Goal: Task Accomplishment & Management: Manage account settings

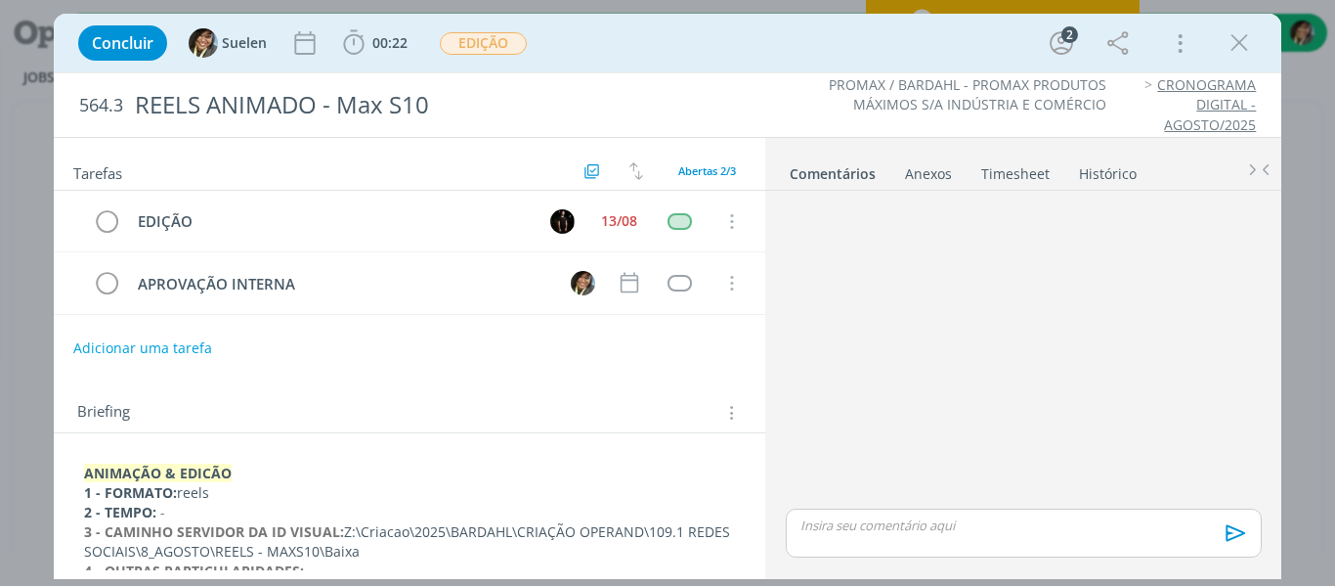
click at [1231, 38] on icon "dialog" at bounding box center [1239, 42] width 29 height 29
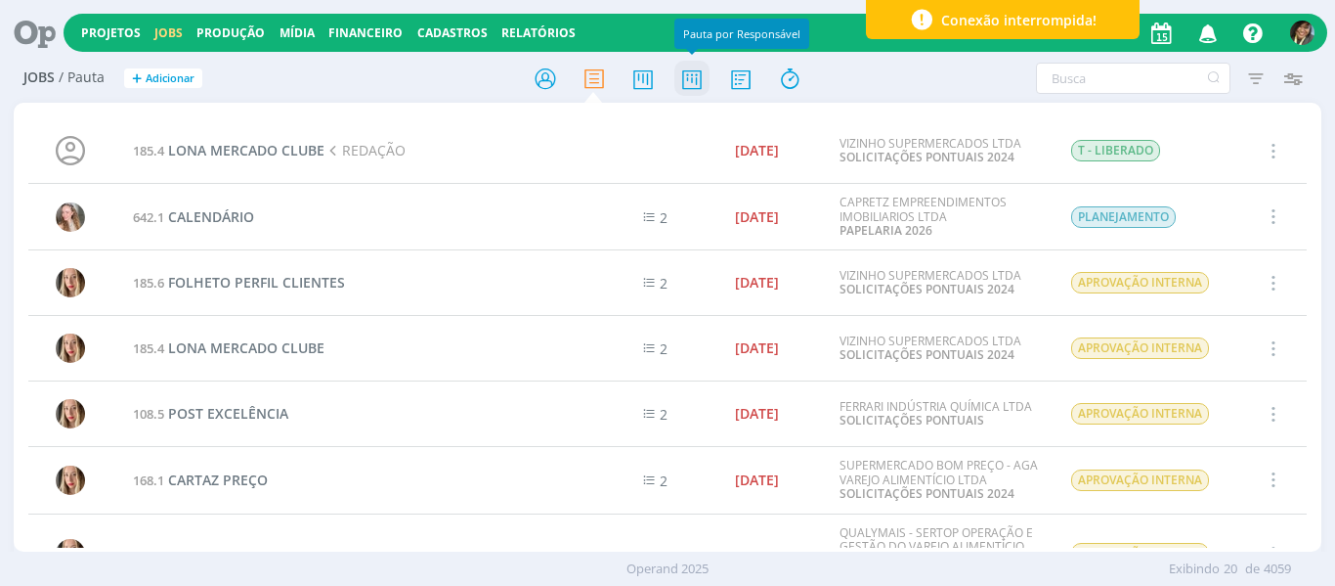
click at [690, 90] on icon at bounding box center [692, 79] width 35 height 38
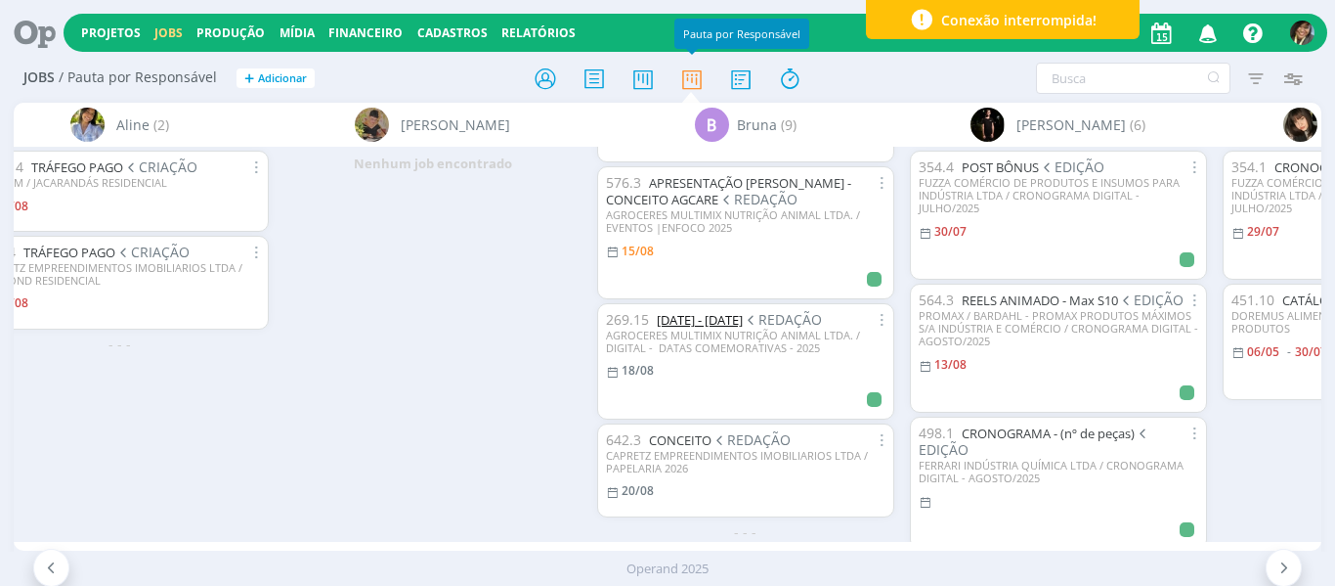
scroll to position [640, 0]
click at [435, 393] on div "Nenhum job encontrado" at bounding box center [433, 344] width 313 height 394
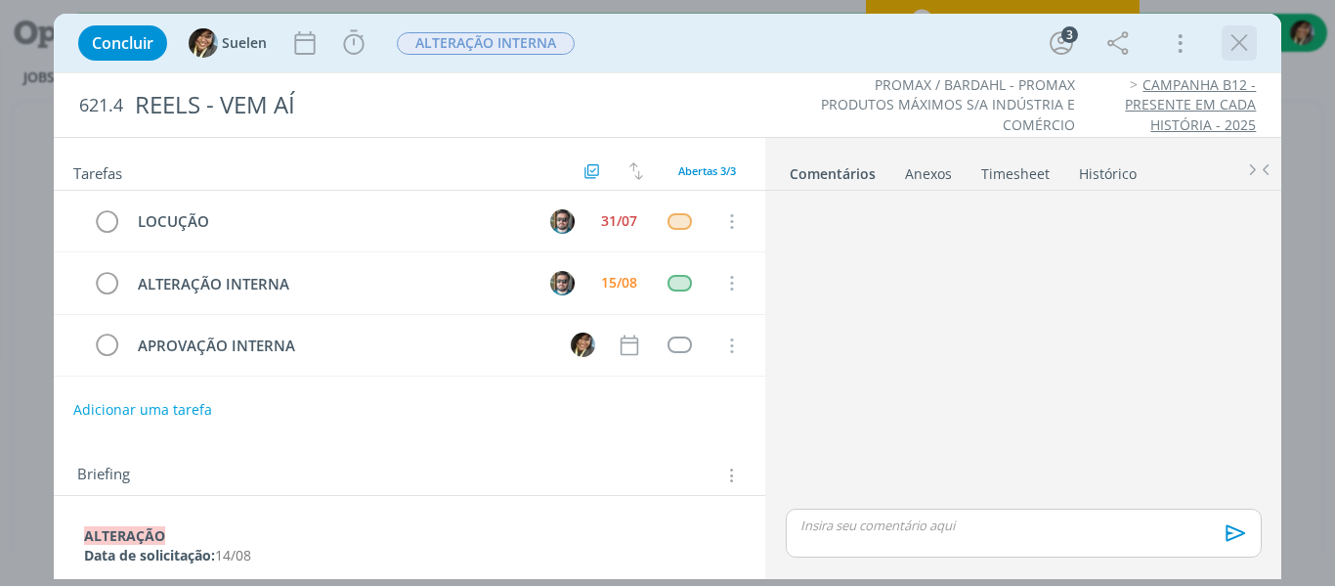
click at [1246, 45] on icon "dialog" at bounding box center [1239, 42] width 29 height 29
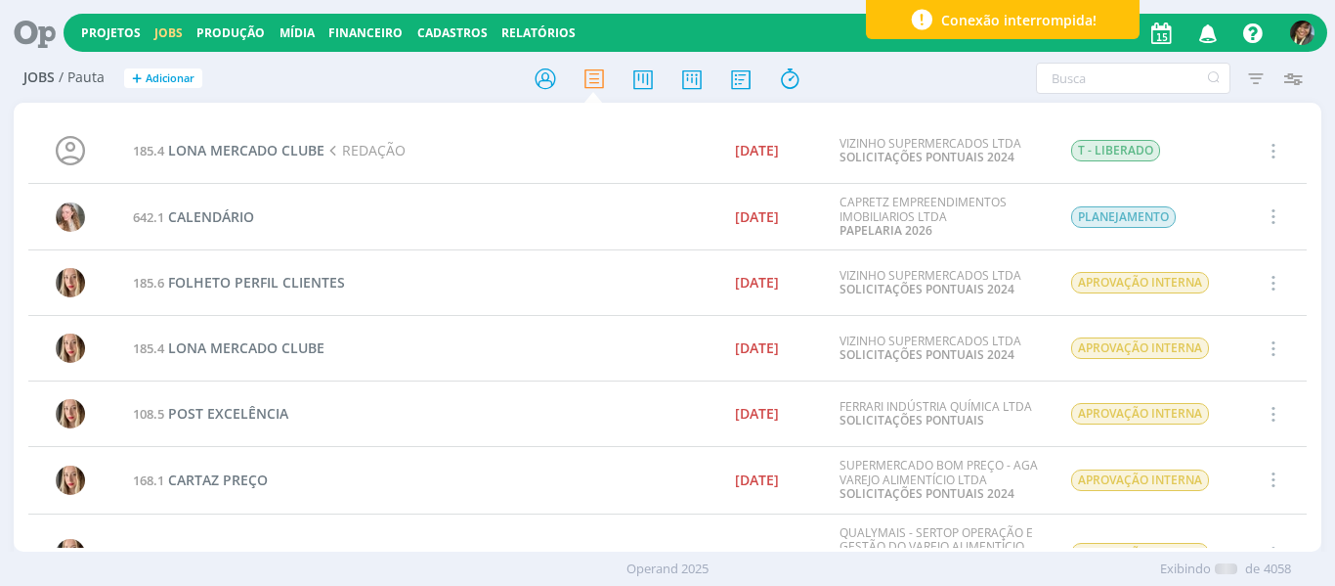
click at [118, 38] on div at bounding box center [667, 293] width 1335 height 586
click at [117, 37] on link "Projetos" at bounding box center [111, 32] width 60 height 17
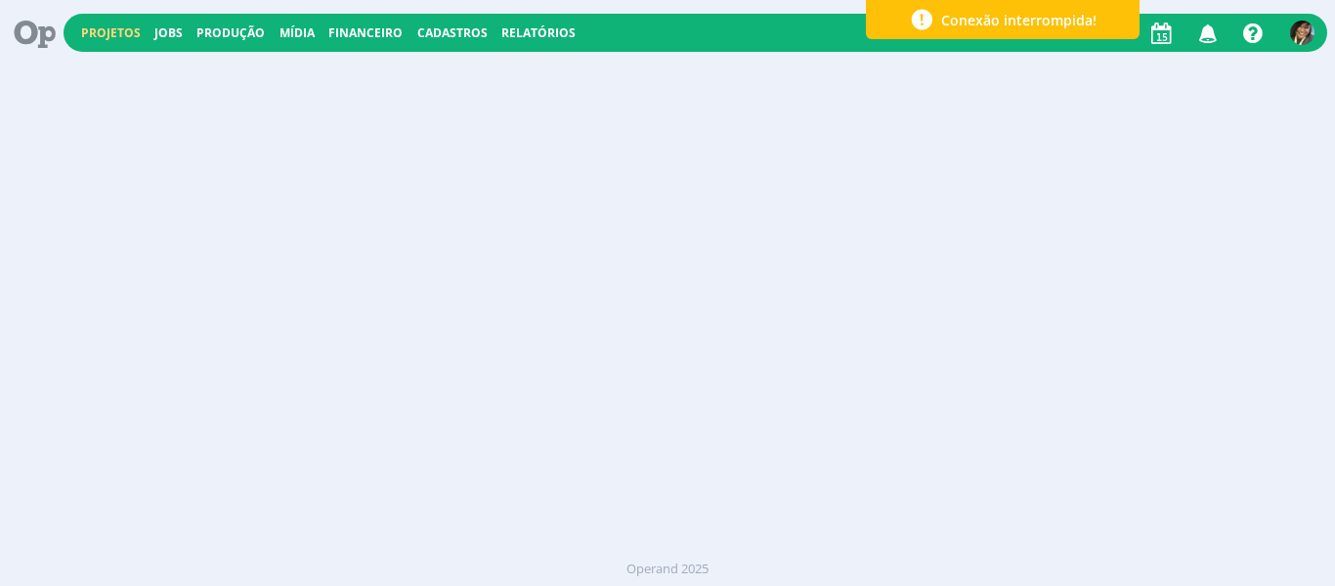
click at [117, 37] on link "Projetos" at bounding box center [111, 32] width 60 height 17
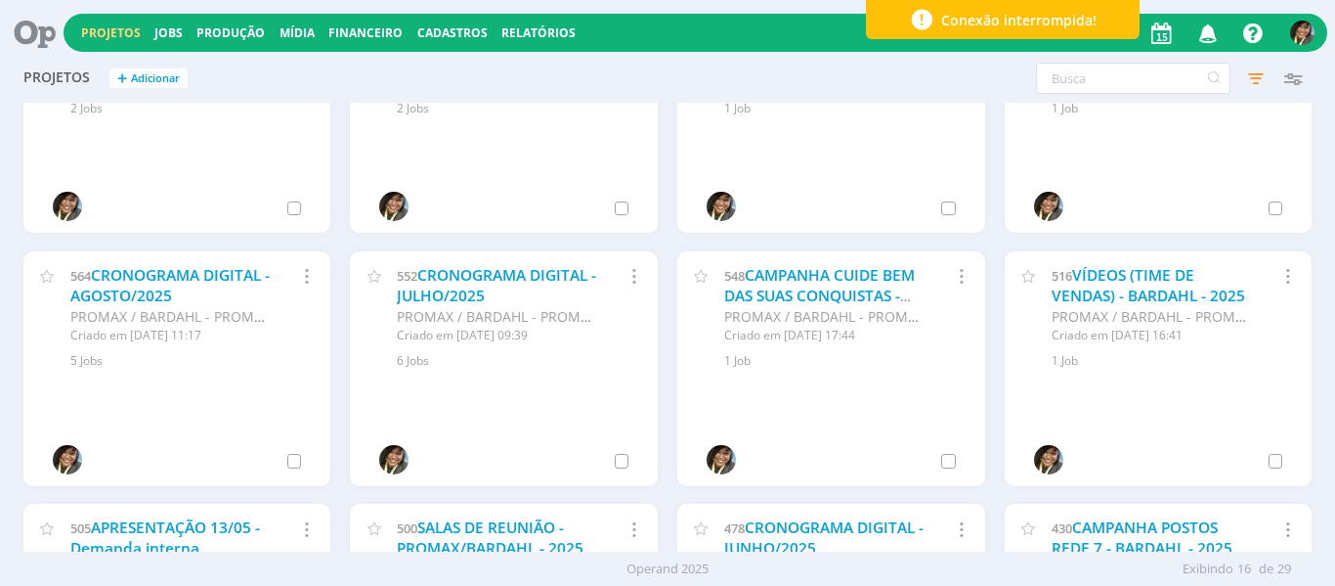
scroll to position [391, 0]
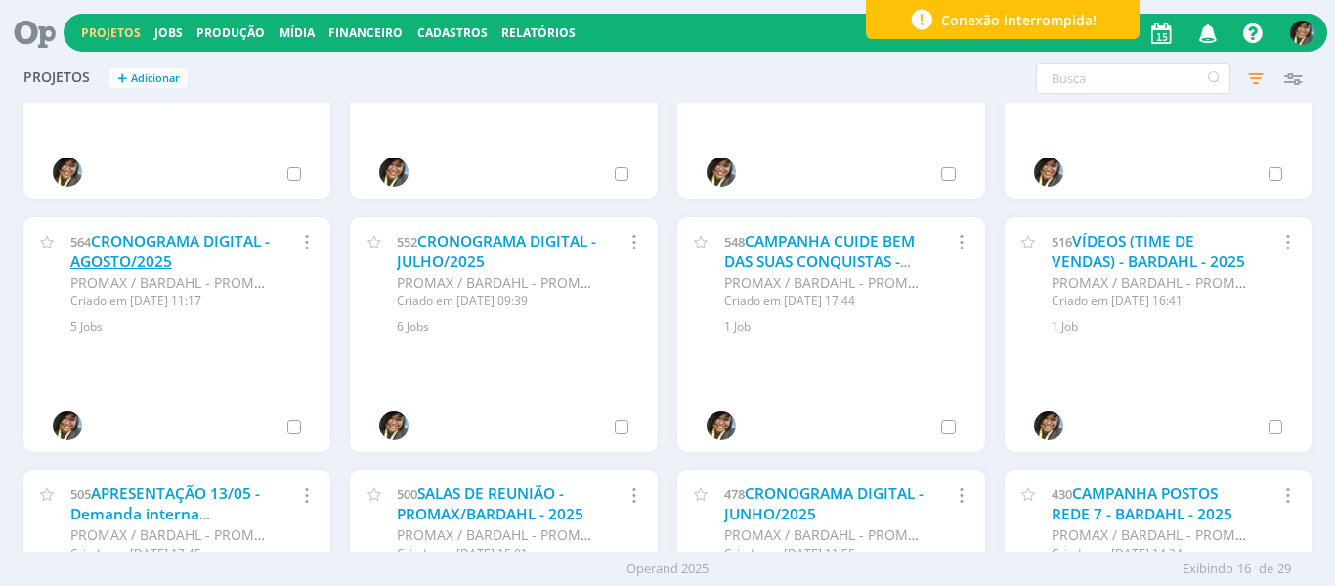
click at [126, 261] on link "CRONOGRAMA DIGITAL - AGOSTO/2025" at bounding box center [169, 252] width 199 height 42
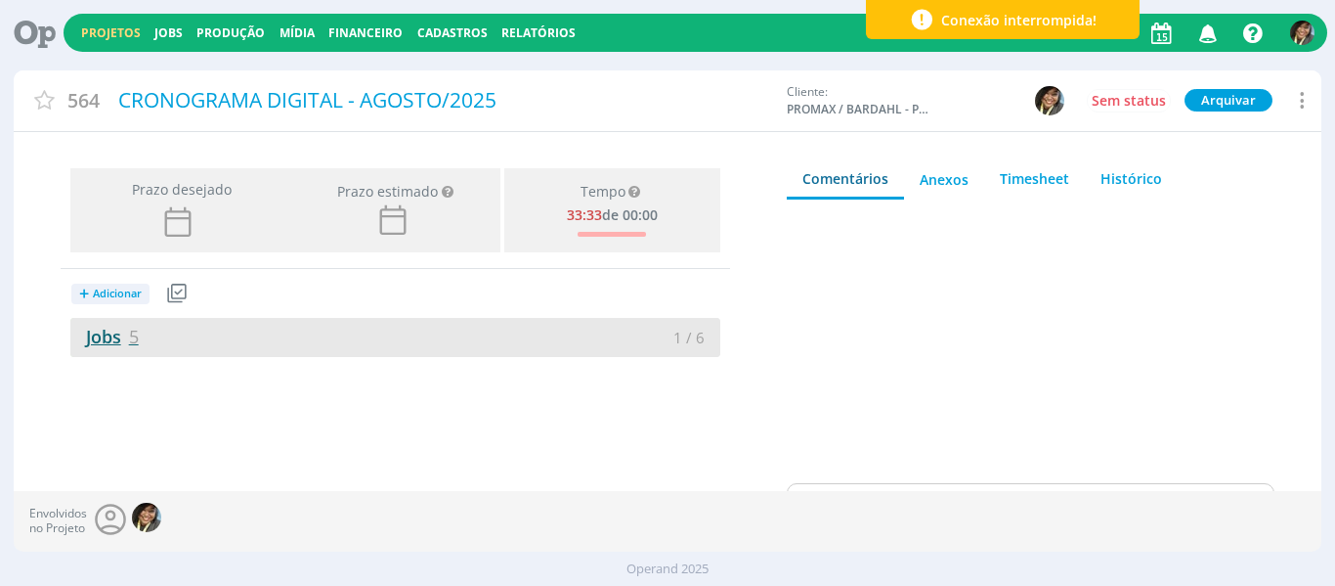
click at [132, 333] on span "5" at bounding box center [134, 336] width 10 height 23
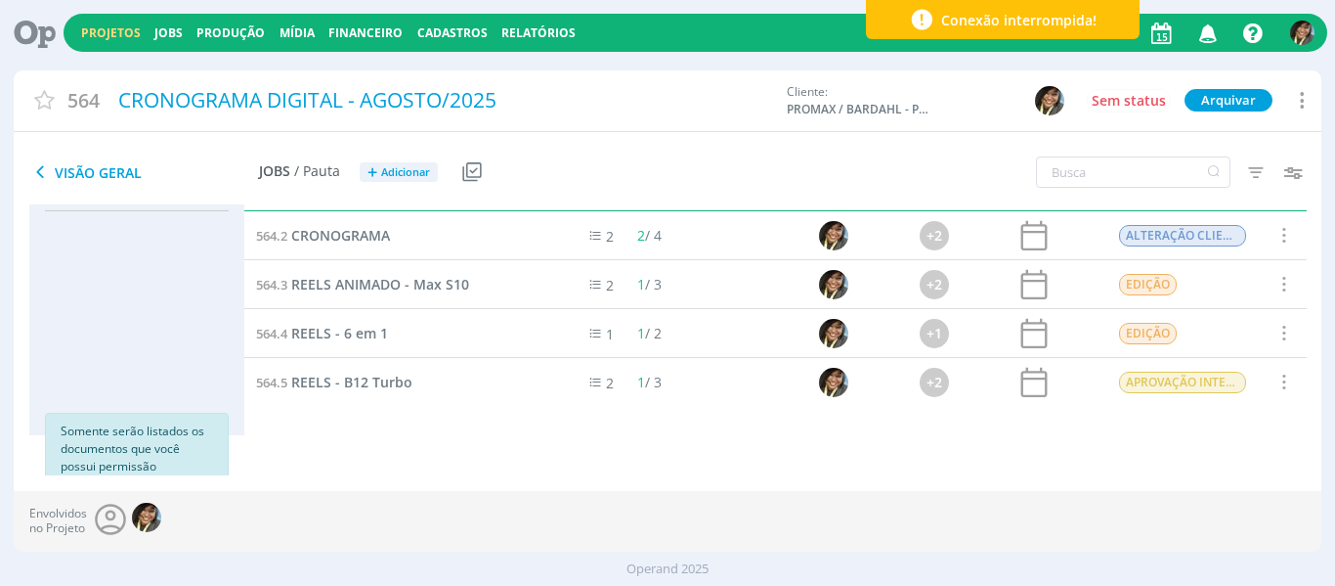
scroll to position [62, 0]
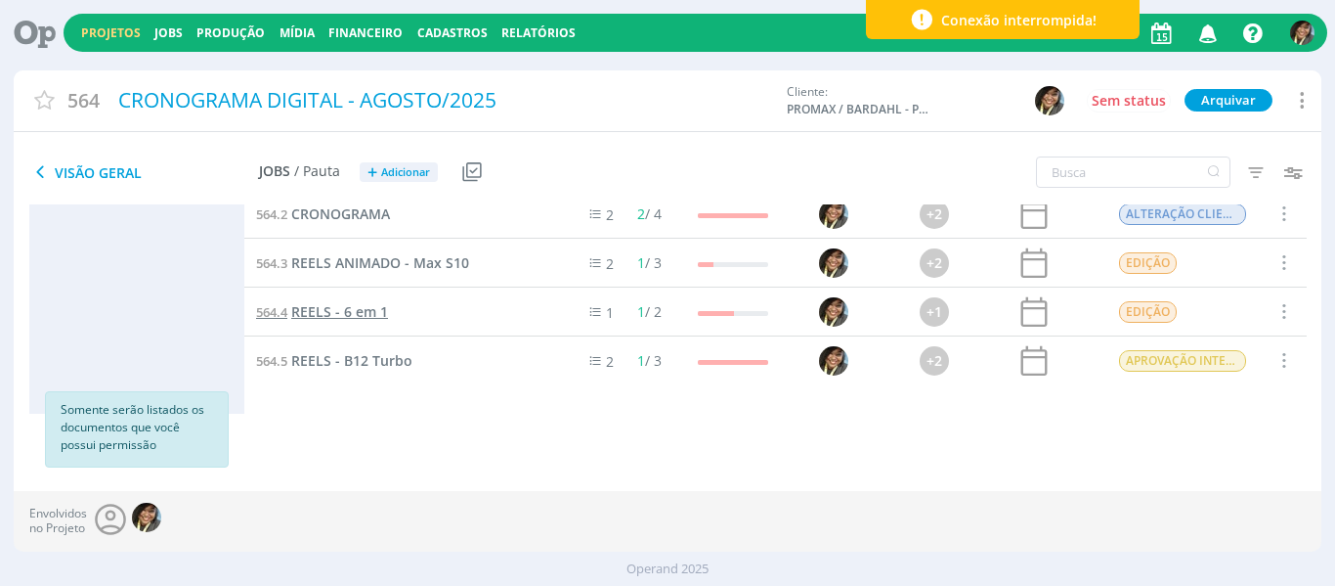
click at [343, 311] on span "REELS - 6 em 1" at bounding box center [339, 311] width 97 height 19
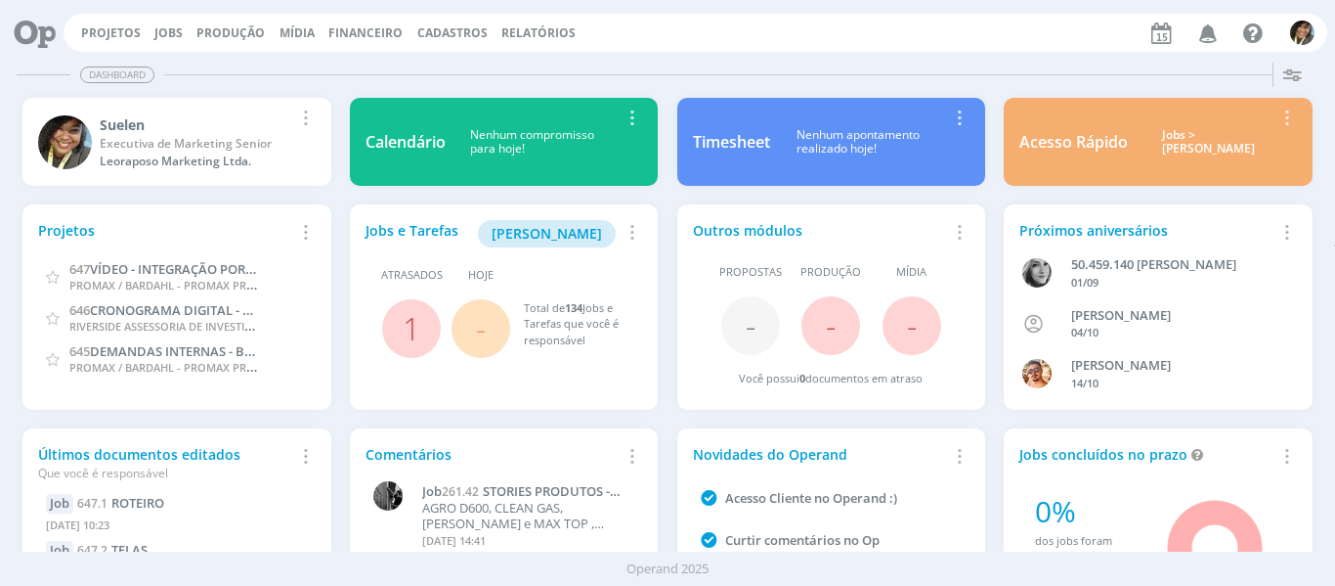
click at [155, 41] on div "Projetos Jobs Produção [GEOGRAPHIC_DATA] Financeiro Cadastros Relatórios Notifi…" at bounding box center [696, 33] width 1264 height 38
click at [168, 28] on link "Jobs" at bounding box center [168, 32] width 28 height 17
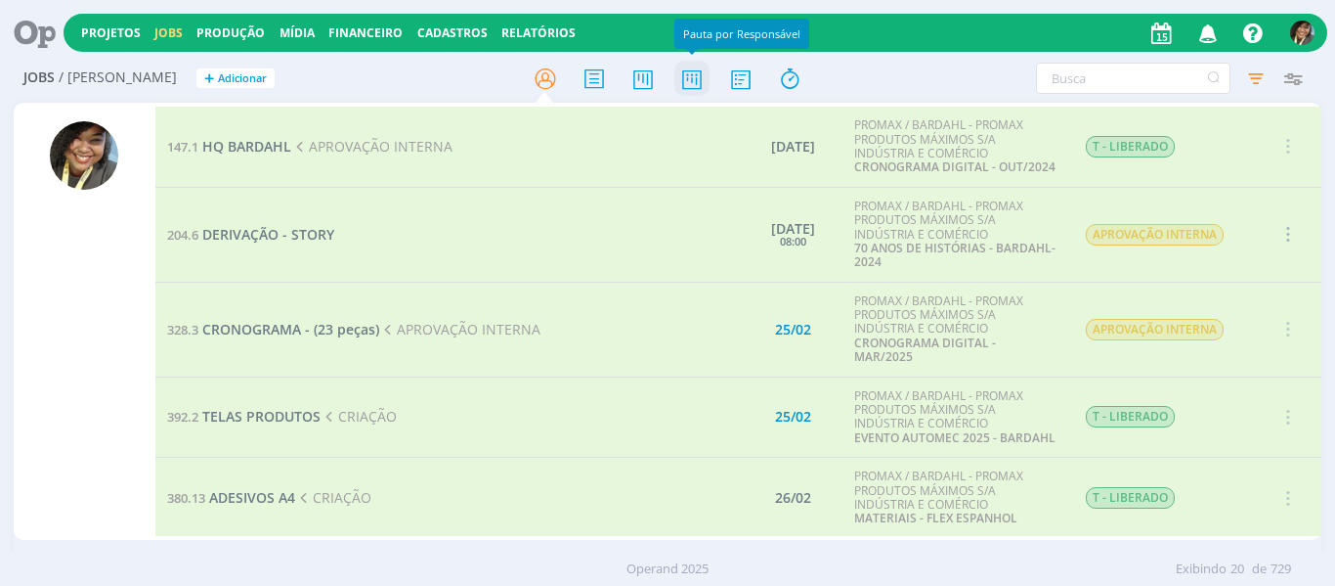
click at [681, 78] on icon at bounding box center [692, 79] width 35 height 38
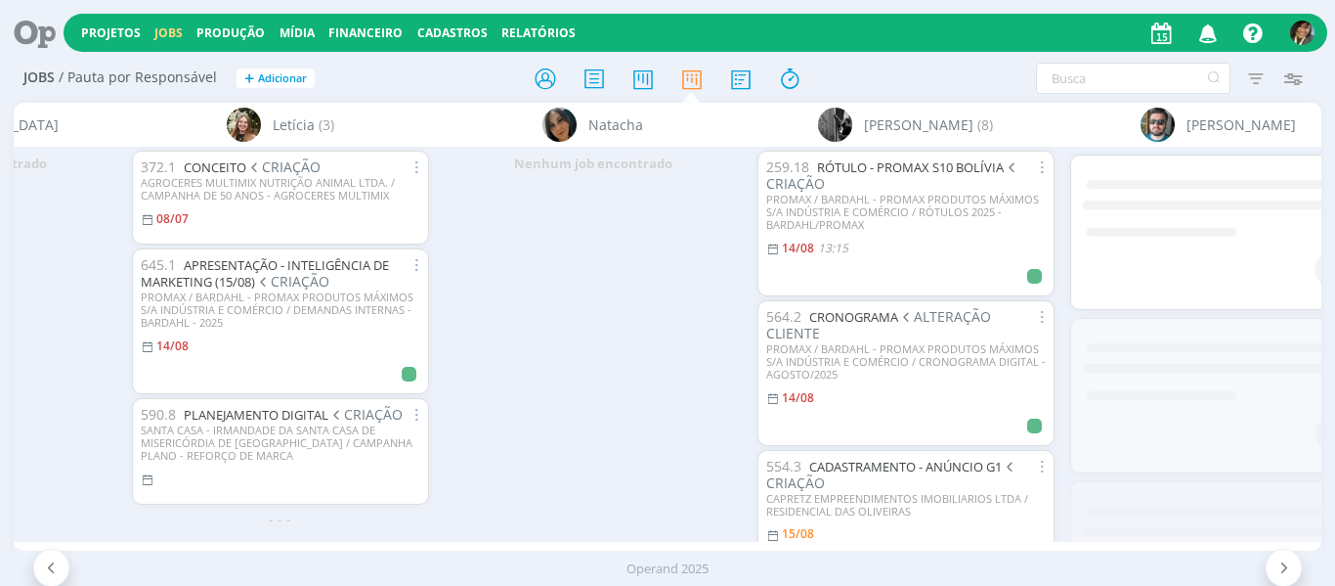
scroll to position [0, 2405]
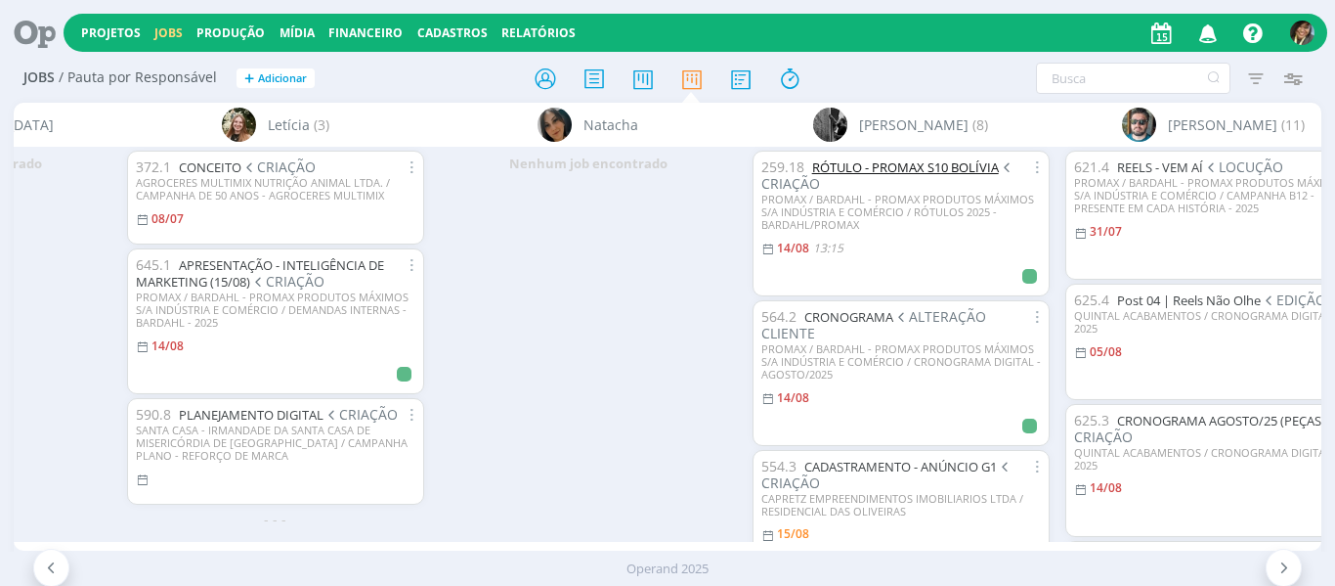
click at [961, 176] on link "RÓTULO - PROMAX S10 BOLÍVIA" at bounding box center [905, 167] width 187 height 18
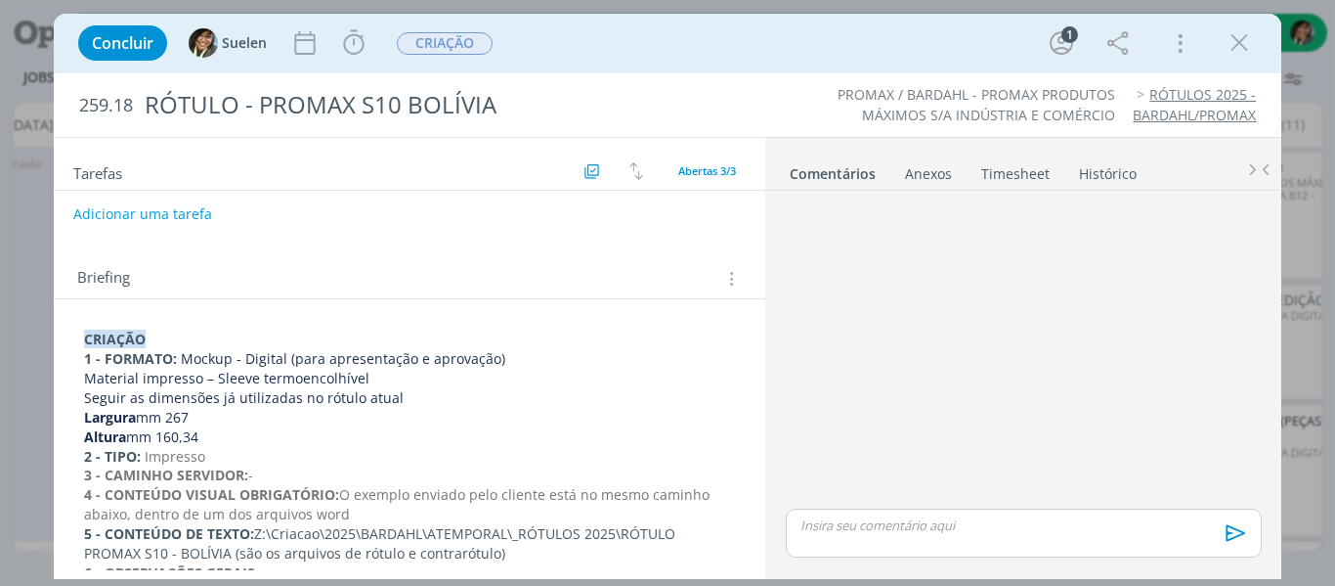
scroll to position [391, 0]
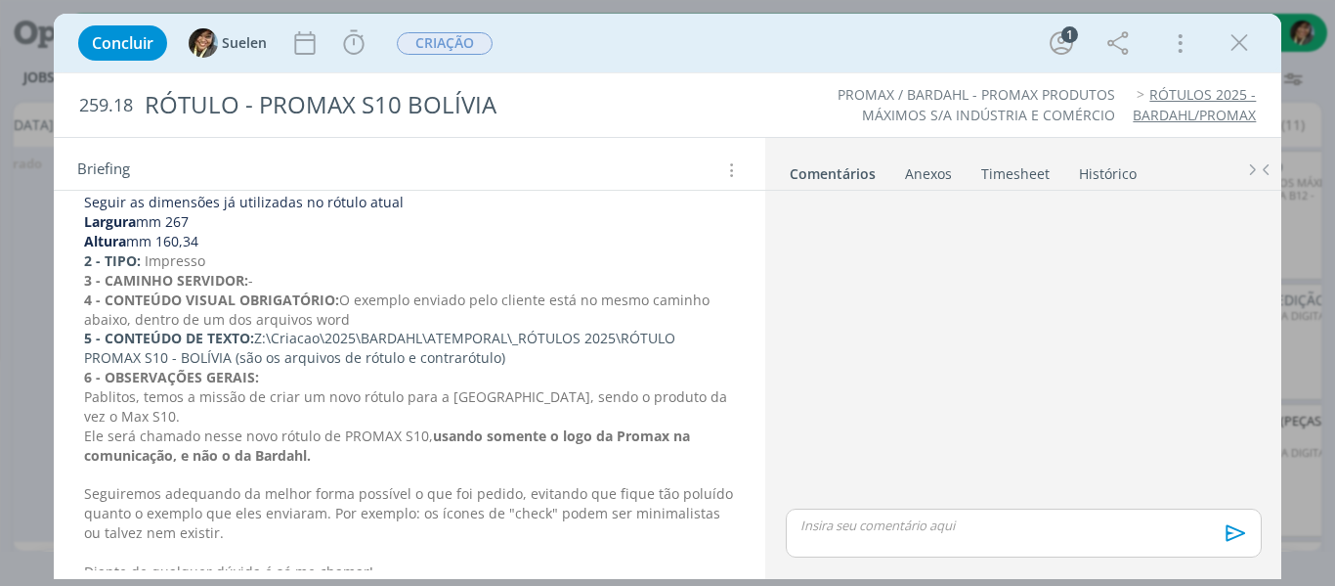
click at [331, 355] on p "5 - CONTEÚDO DE TEXTO: Z:\Criacao\2025\BARDAHL\ATEMPORAL\_RÓTULOS 2025\RÓTULO P…" at bounding box center [410, 347] width 652 height 39
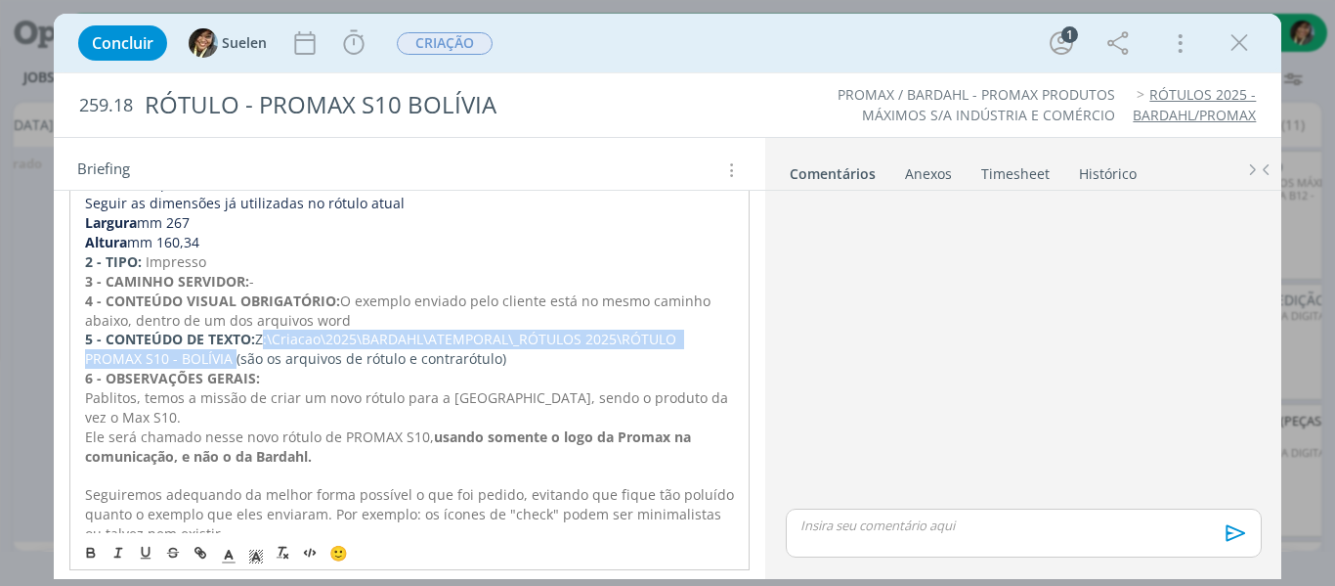
drag, startPoint x: 257, startPoint y: 336, endPoint x: 201, endPoint y: 366, distance: 63.0
click at [201, 366] on p "5 - CONTEÚDO DE TEXTO: Z:\Criacao\2025\BARDAHL\ATEMPORAL\_RÓTULOS 2025\RÓTULO P…" at bounding box center [410, 348] width 650 height 39
copy p "Z:\Criacao\2025\BARDAHL\ATEMPORAL\_RÓTULOS 2025\RÓTULO PROMAX S10 - BOLÍVIA"
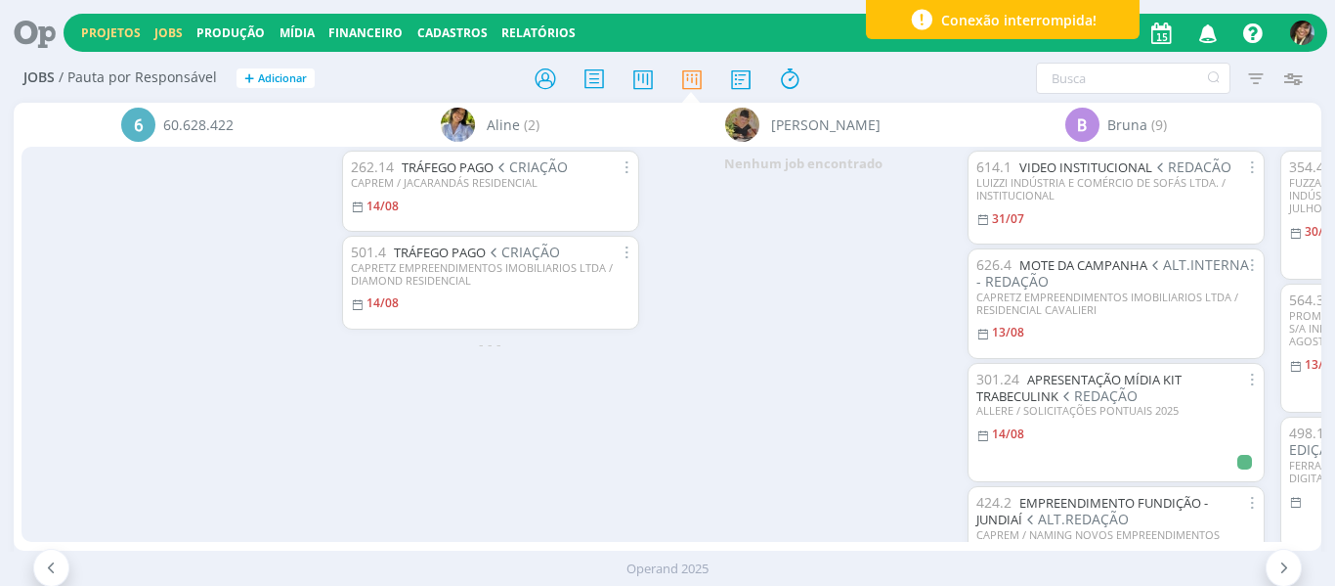
drag, startPoint x: 0, startPoint y: 0, endPoint x: 91, endPoint y: 39, distance: 99.0
click at [91, 39] on link "Projetos" at bounding box center [111, 32] width 60 height 17
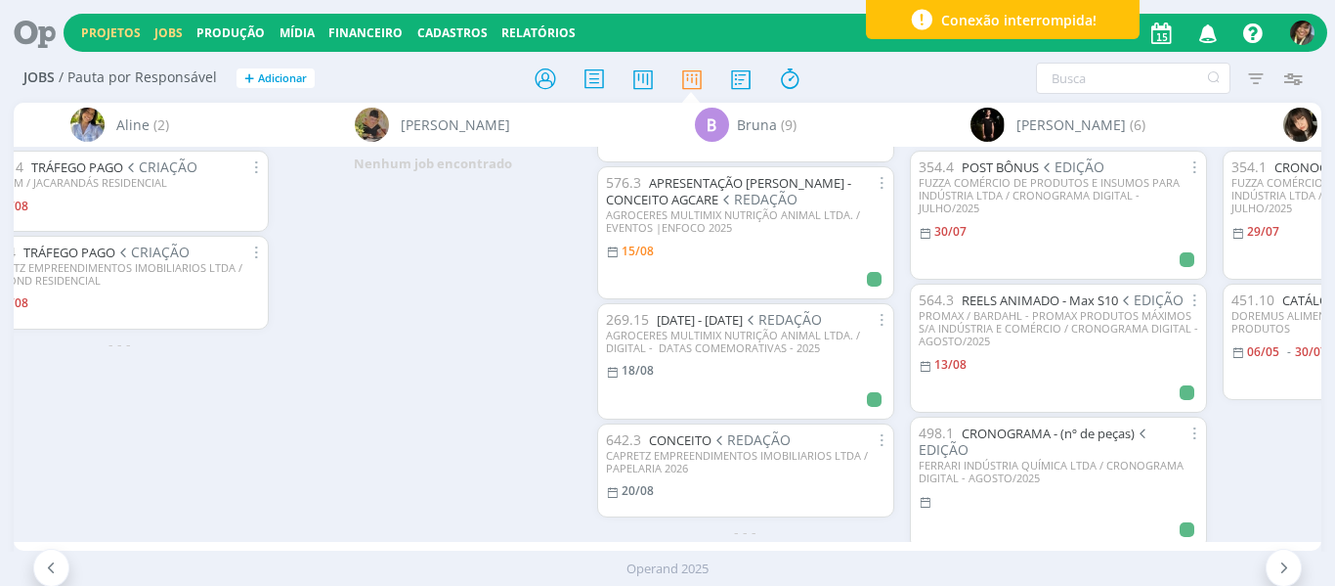
click at [91, 39] on link "Projetos" at bounding box center [111, 32] width 60 height 17
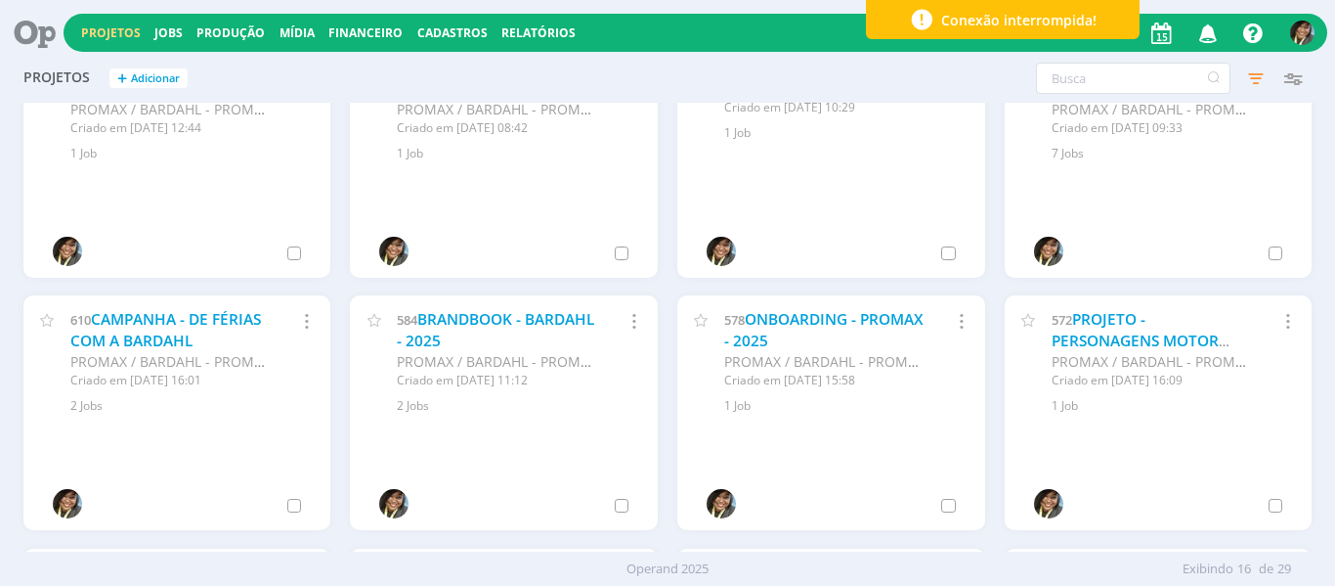
scroll to position [0, 0]
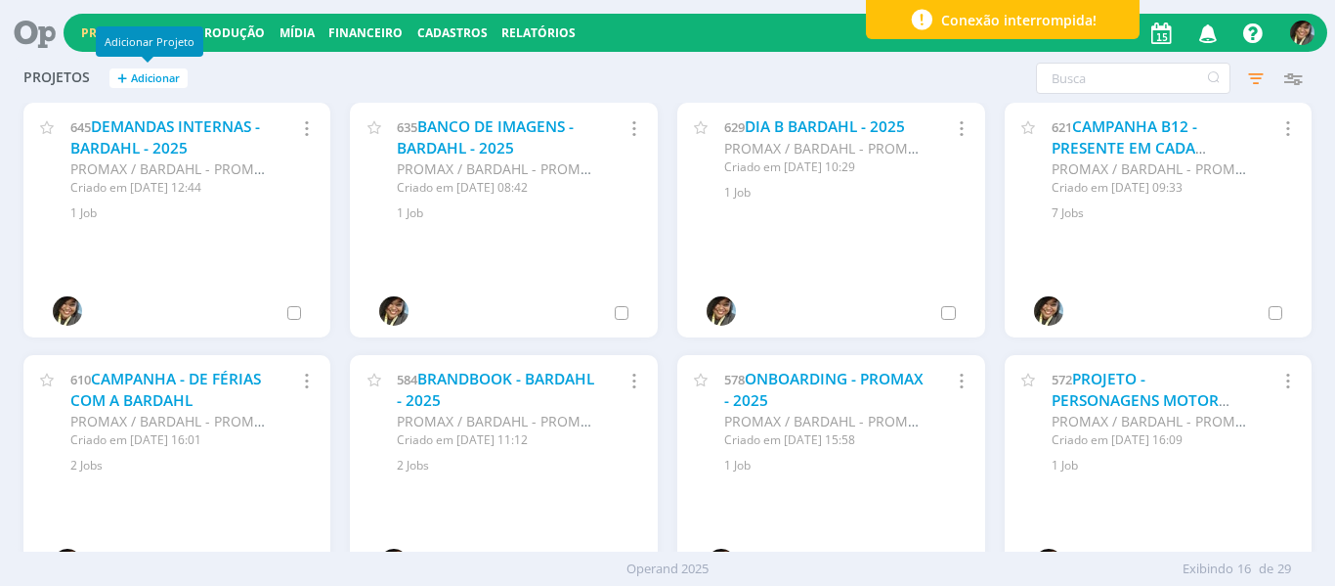
click at [166, 73] on span "Adicionar" at bounding box center [155, 78] width 49 height 13
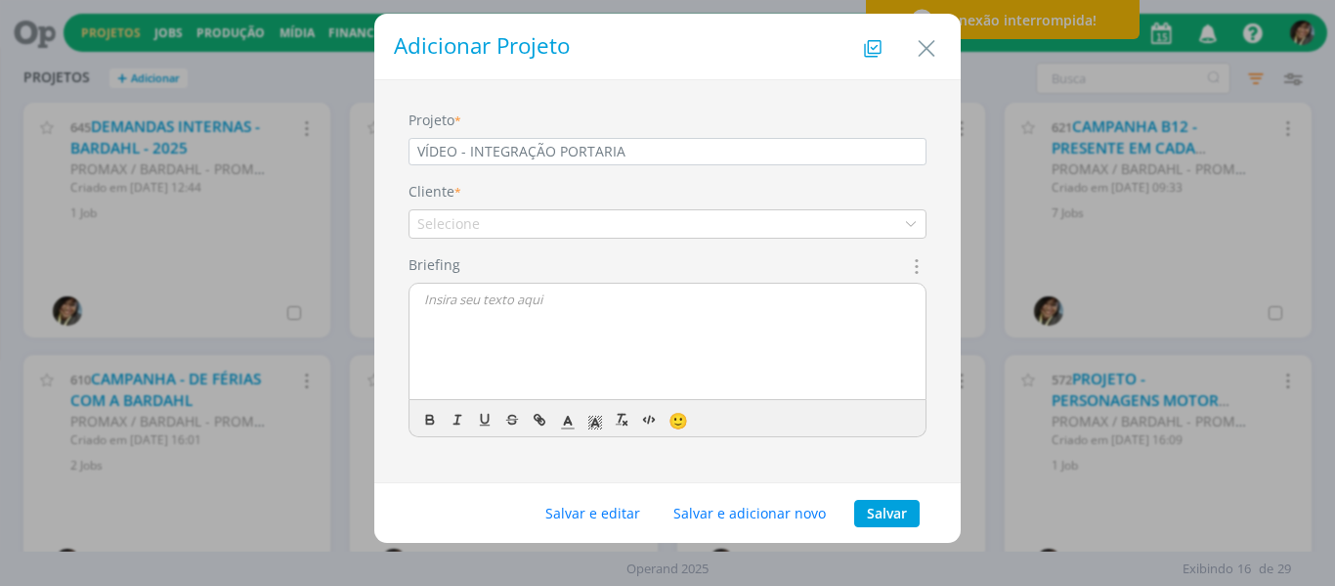
type input "VÍDEO - INTEGRAÇÃO PORTARIA"
drag, startPoint x: 586, startPoint y: 322, endPoint x: 602, endPoint y: 321, distance: 16.6
click at [590, 322] on div "dialog" at bounding box center [668, 342] width 516 height 117
click at [700, 230] on div "Selecione" at bounding box center [668, 223] width 518 height 29
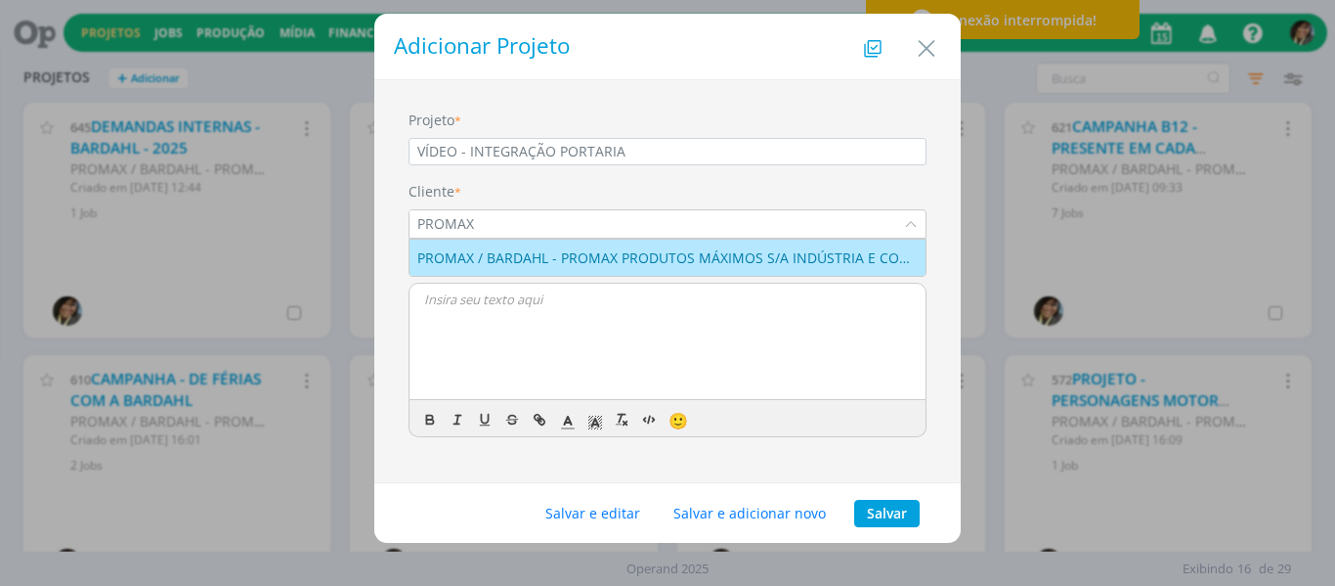
type input "PROMAX"
click at [645, 270] on li "PROMAX / BARDAHL - PROMAX PRODUTOS MÁXIMOS S/A INDÚSTRIA E COMÉRCIO" at bounding box center [668, 258] width 516 height 36
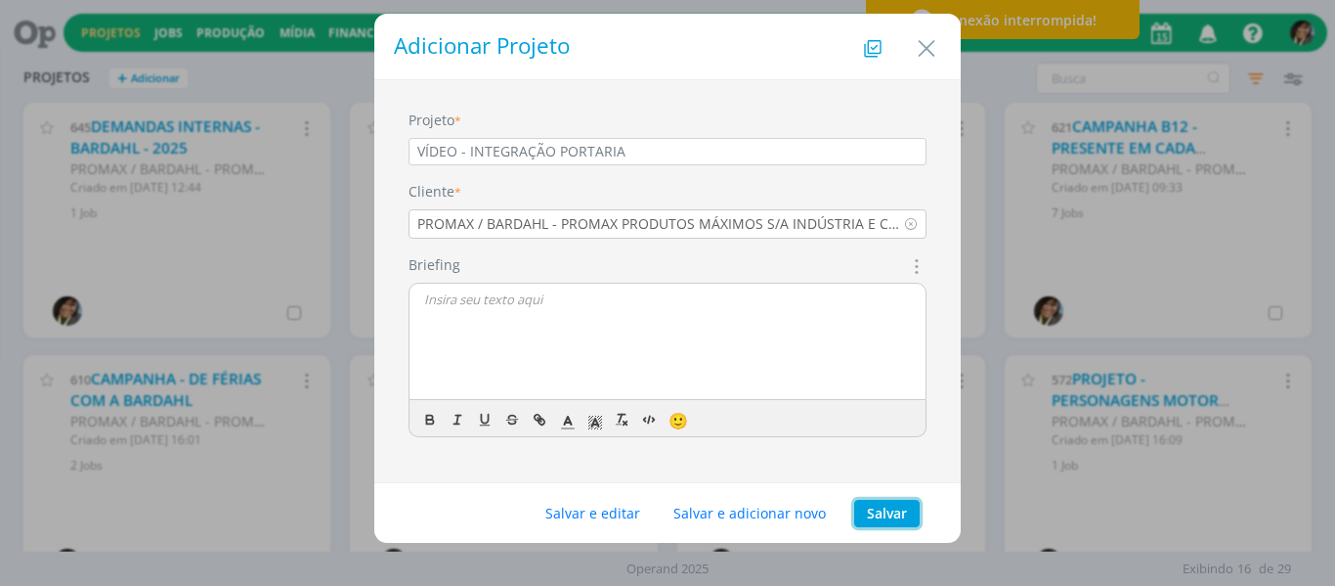
click at [888, 513] on button "Salvar" at bounding box center [887, 513] width 66 height 27
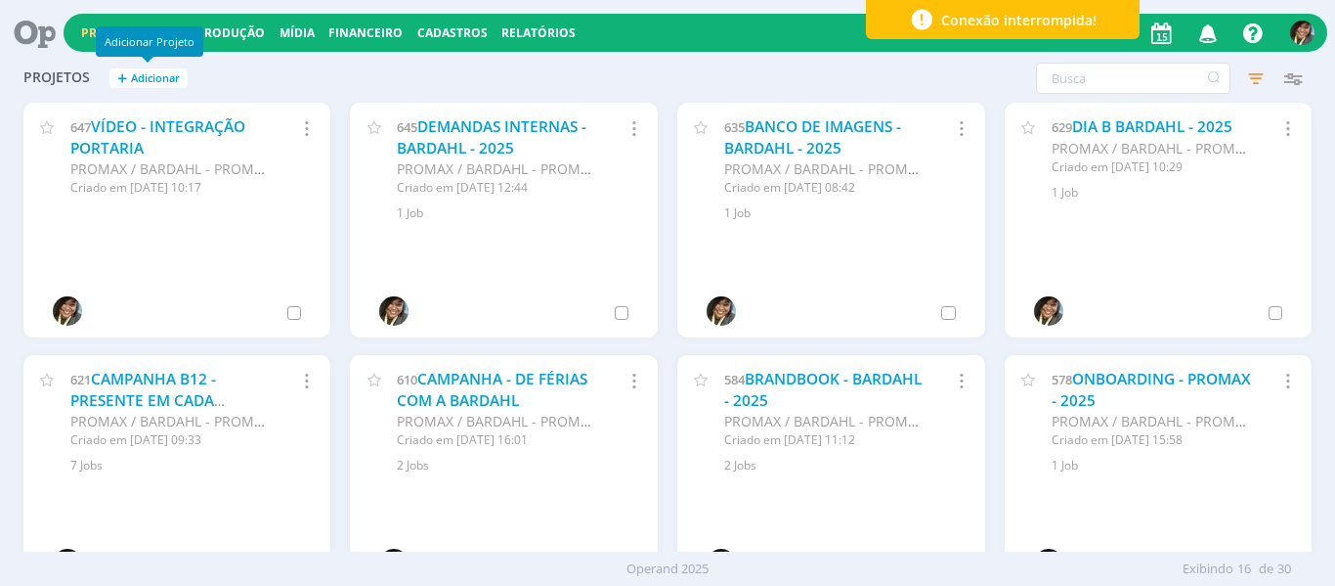
click at [177, 115] on div "647 VÍDEO - INTEGRAÇÃO PORTARIA PROMAX / BARDAHL - PROMAX PRODUTOS MÁXIMOS S/A …" at bounding box center [177, 154] width 308 height 102
click at [179, 135] on link "VÍDEO - INTEGRAÇÃO PORTARIA" at bounding box center [157, 137] width 175 height 42
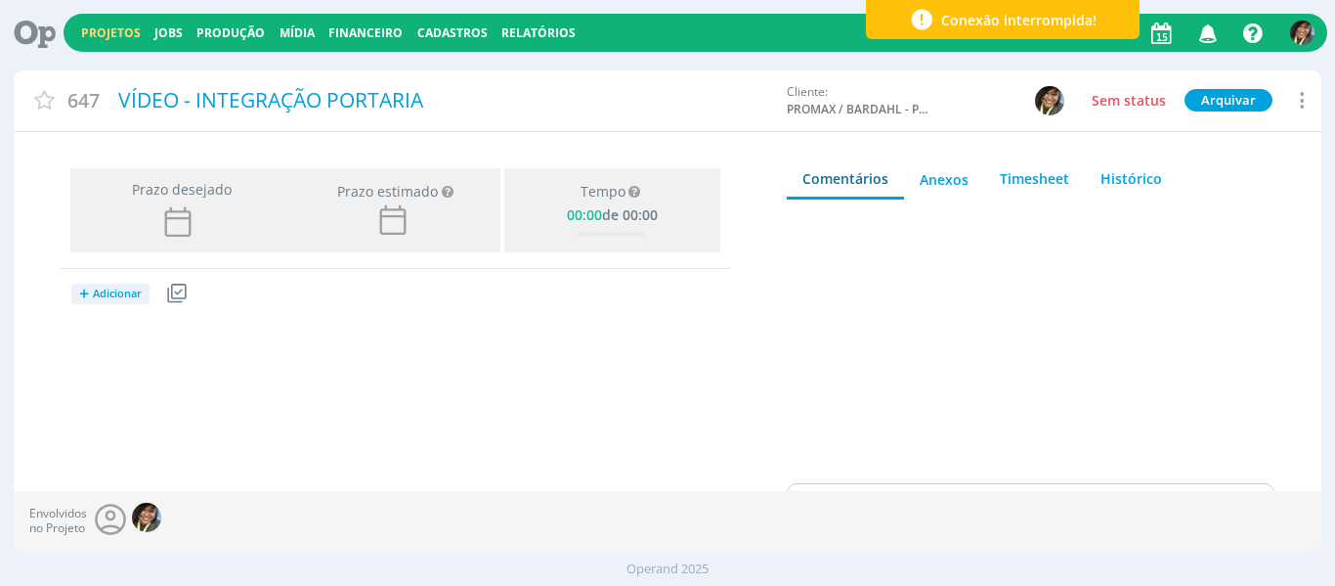
click at [104, 290] on span "Adicionar" at bounding box center [117, 293] width 49 height 13
click at [133, 362] on link "Jobs" at bounding box center [148, 360] width 154 height 31
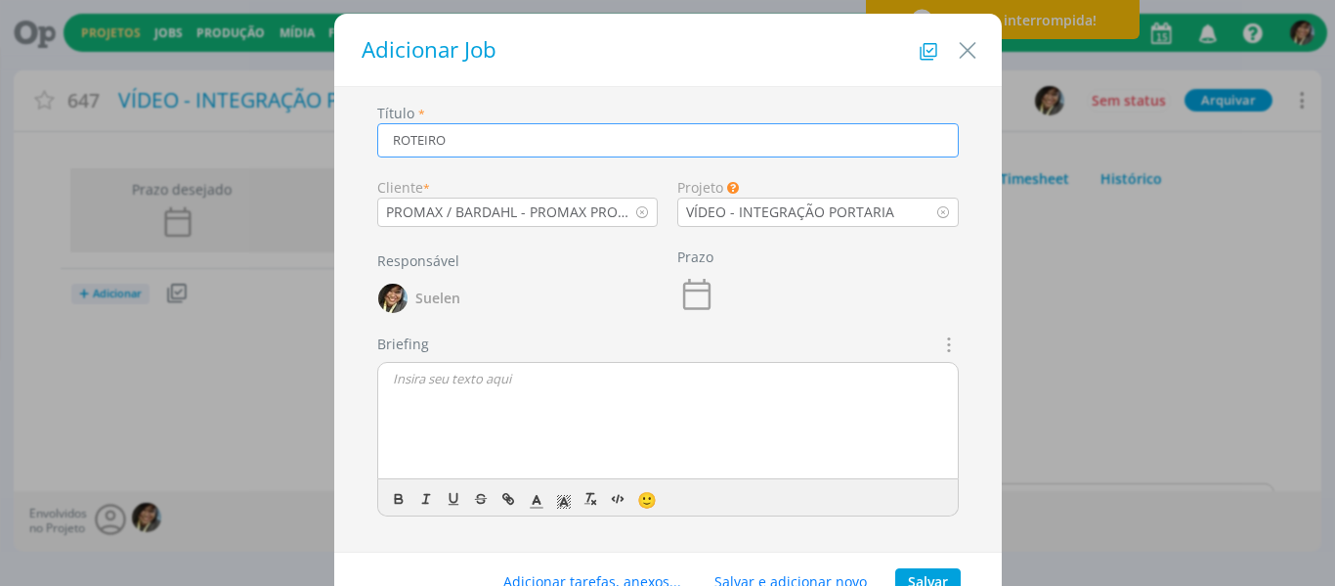
type input "ROTEIRO"
drag, startPoint x: 921, startPoint y: 578, endPoint x: 736, endPoint y: 536, distance: 189.5
click at [920, 576] on button "Salvar" at bounding box center [929, 581] width 66 height 27
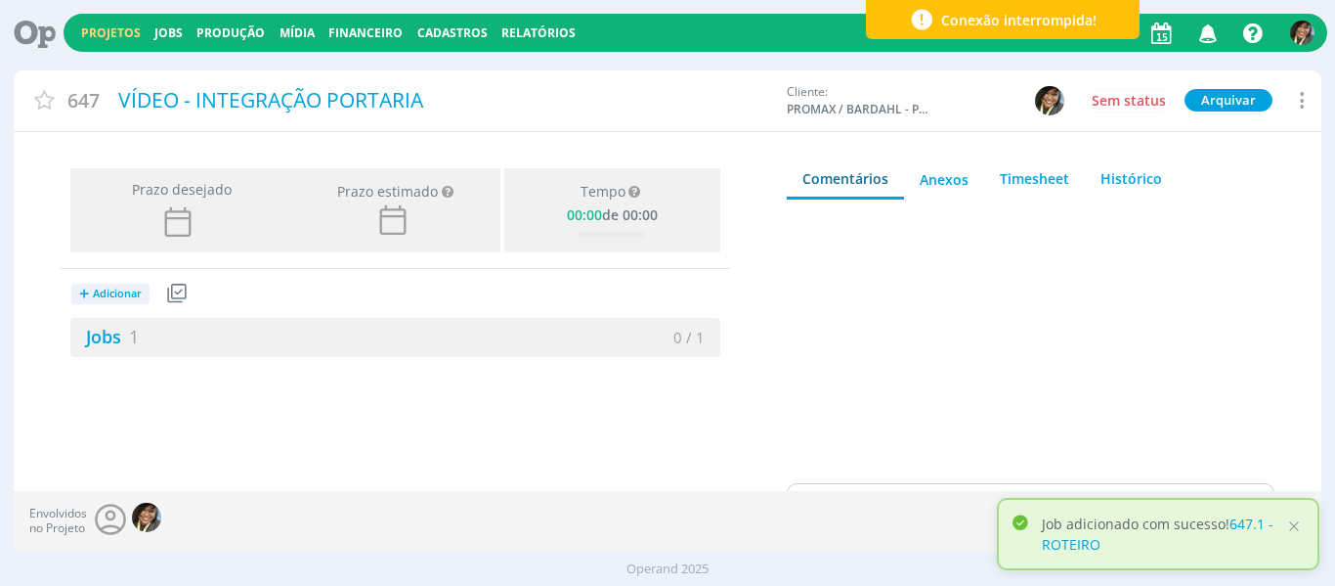
click at [127, 291] on div "Projetos Jobs Produção Mídia Financeiro Cadastros Relatórios Notificações Centr…" at bounding box center [667, 293] width 1335 height 586
click at [127, 291] on span "Adicionar" at bounding box center [117, 293] width 49 height 13
click at [121, 360] on link "Jobs" at bounding box center [148, 360] width 154 height 31
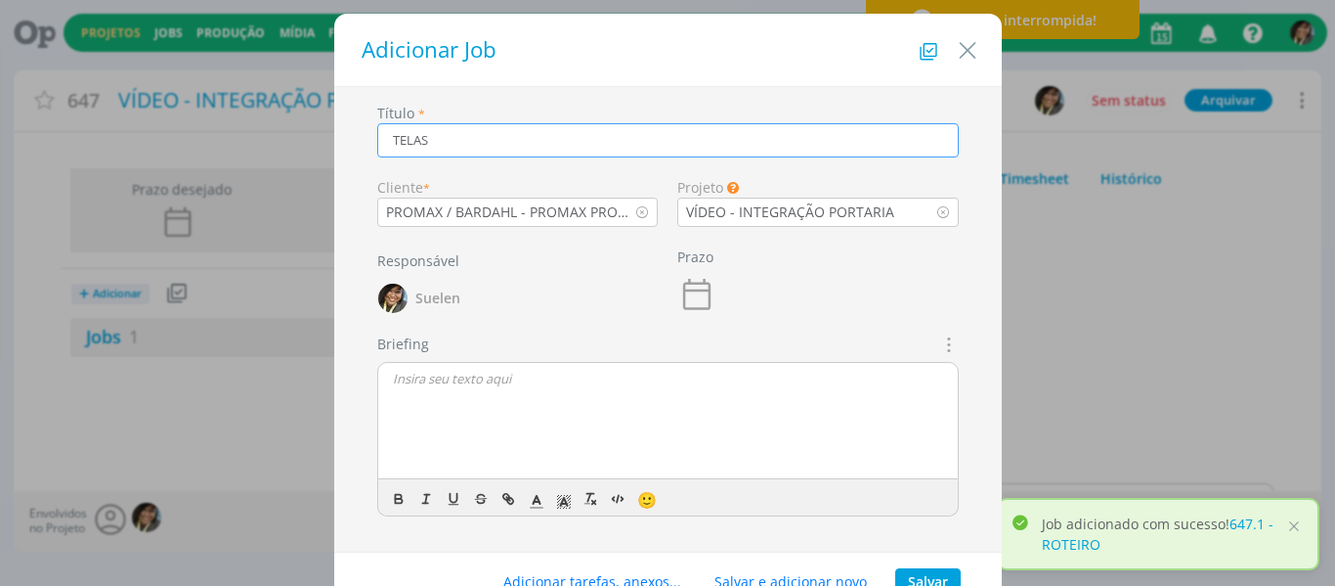
type input "TELAS"
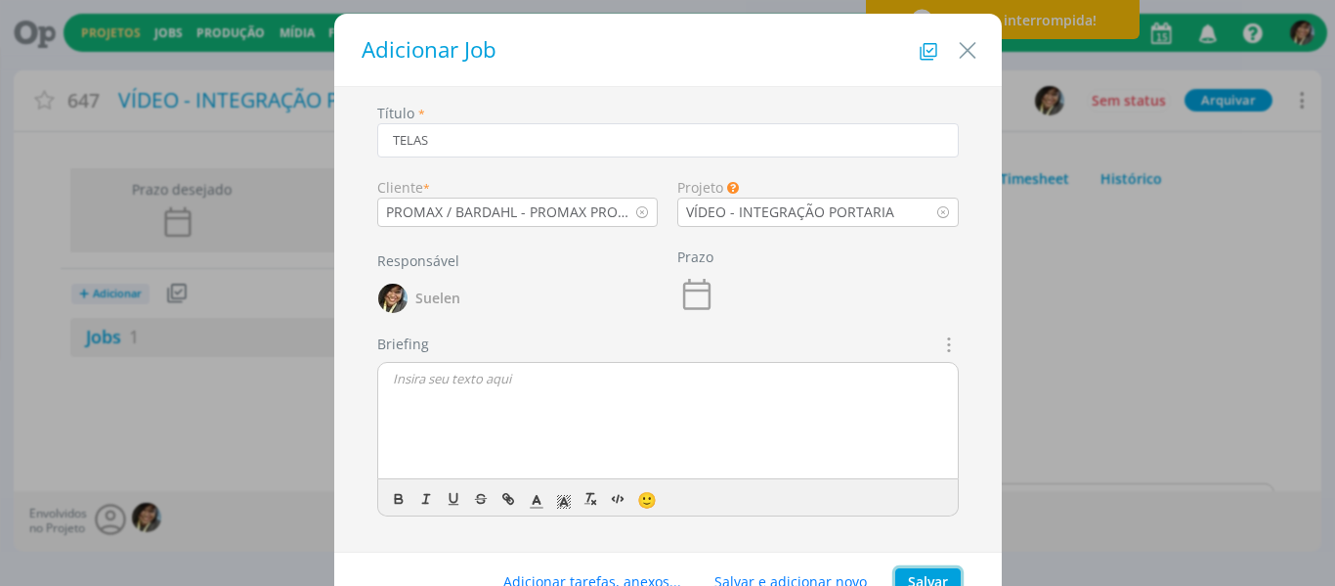
drag, startPoint x: 924, startPoint y: 581, endPoint x: 534, endPoint y: 509, distance: 396.6
click at [922, 581] on button "Salvar" at bounding box center [929, 581] width 66 height 27
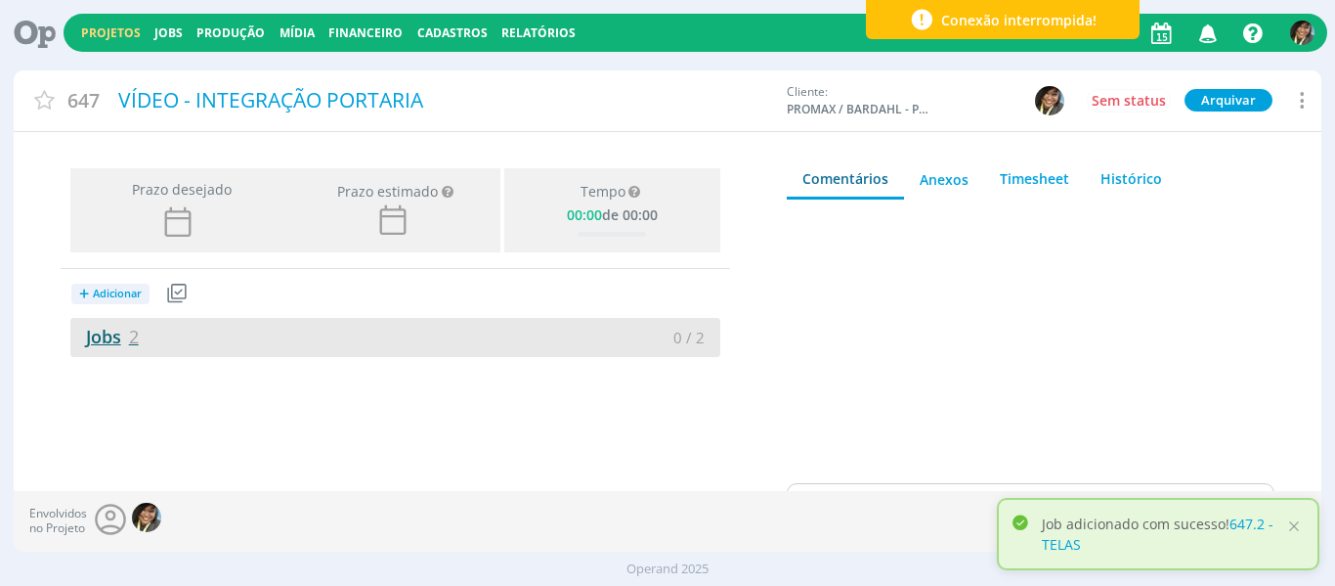
click at [116, 340] on link "Jobs 2" at bounding box center [104, 336] width 68 height 23
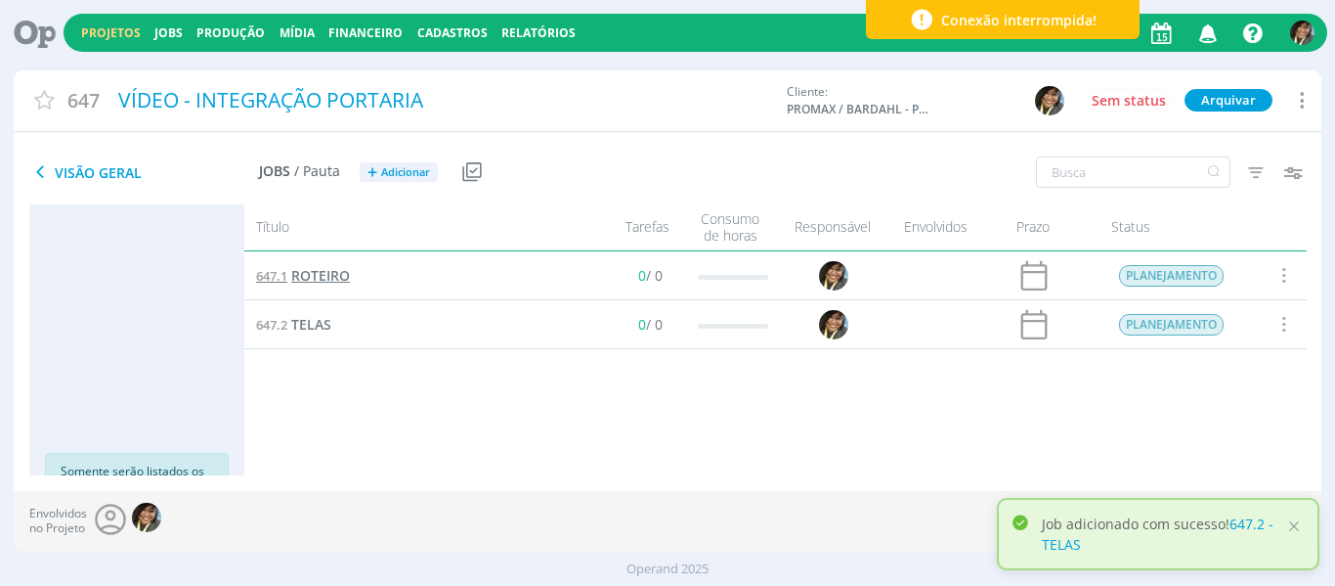
click at [332, 281] on span "ROTEIRO" at bounding box center [320, 275] width 59 height 19
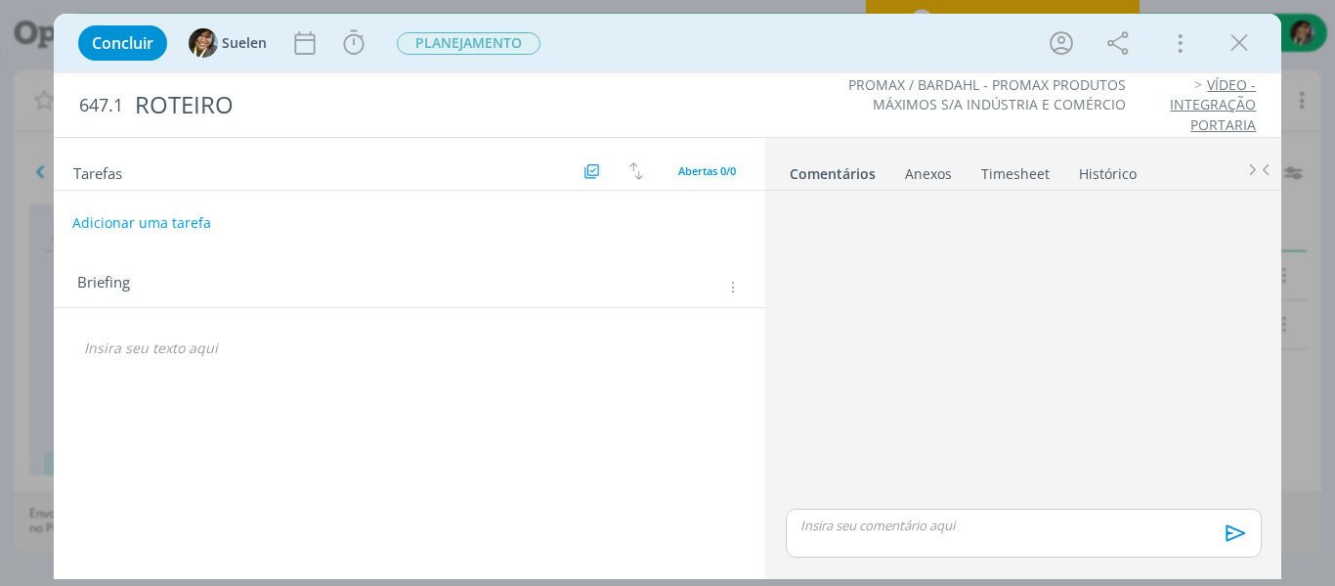
click at [140, 224] on button "Adicionar uma tarefa" at bounding box center [141, 222] width 139 height 33
type input "REDAÇÃO"
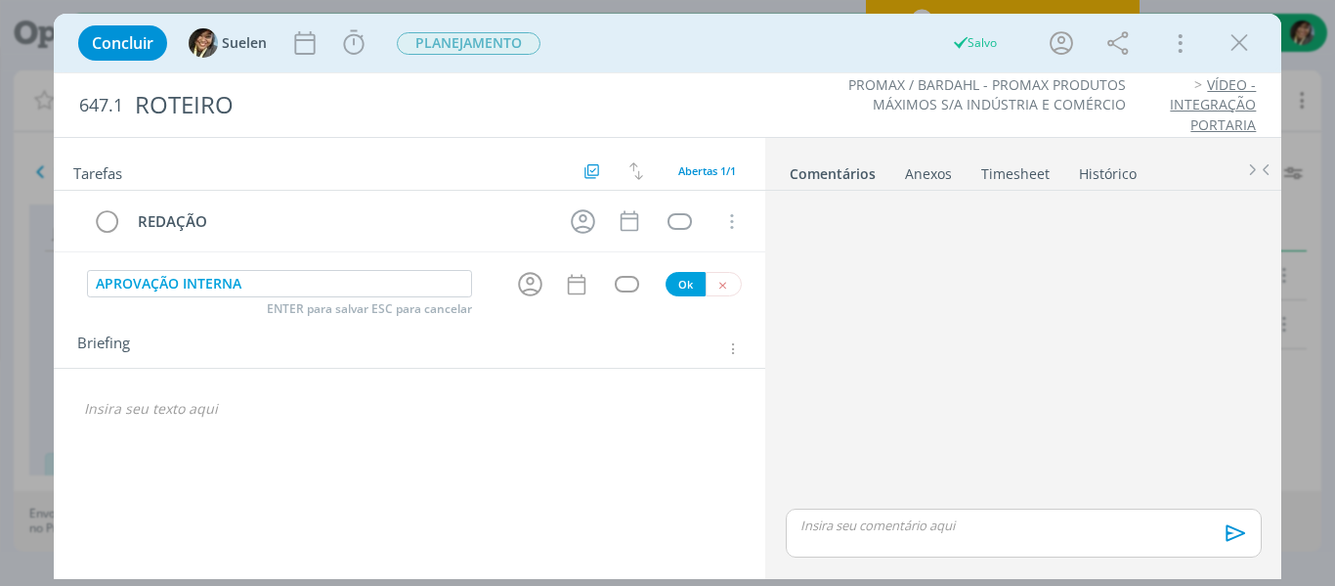
type input "APROVAÇÃO INTERNA"
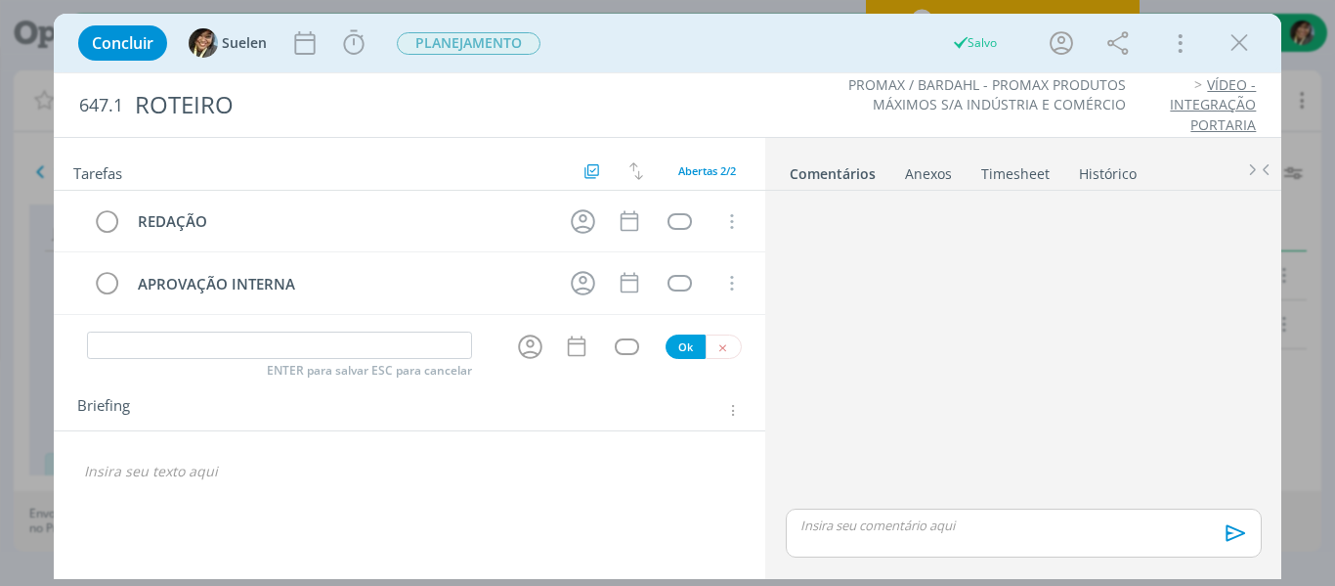
click at [248, 447] on div "🙂" at bounding box center [410, 463] width 713 height 65
drag, startPoint x: 274, startPoint y: 480, endPoint x: 454, endPoint y: 444, distance: 183.5
click at [275, 480] on p "dialog" at bounding box center [410, 471] width 652 height 20
click at [722, 410] on div "Briefing Briefings Predefinidos Versões do Briefing Ver Briefing do Projeto" at bounding box center [412, 410] width 671 height 25
click at [728, 413] on icon "dialog" at bounding box center [731, 410] width 15 height 17
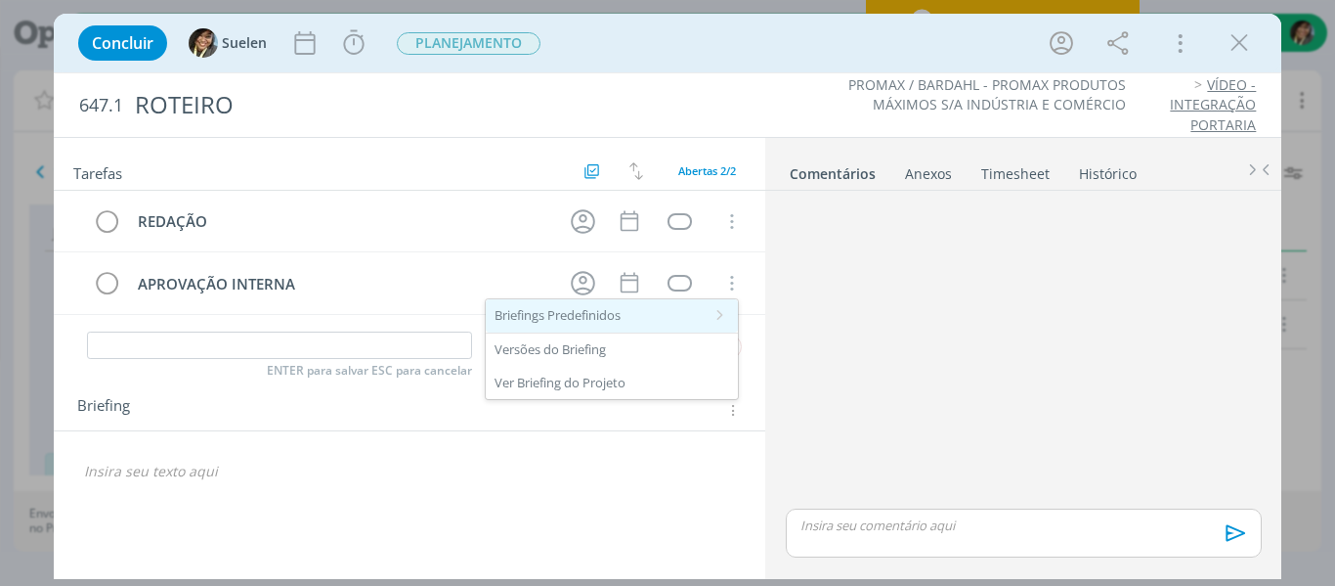
click at [576, 314] on div "Briefings Predefinidos" at bounding box center [612, 315] width 252 height 33
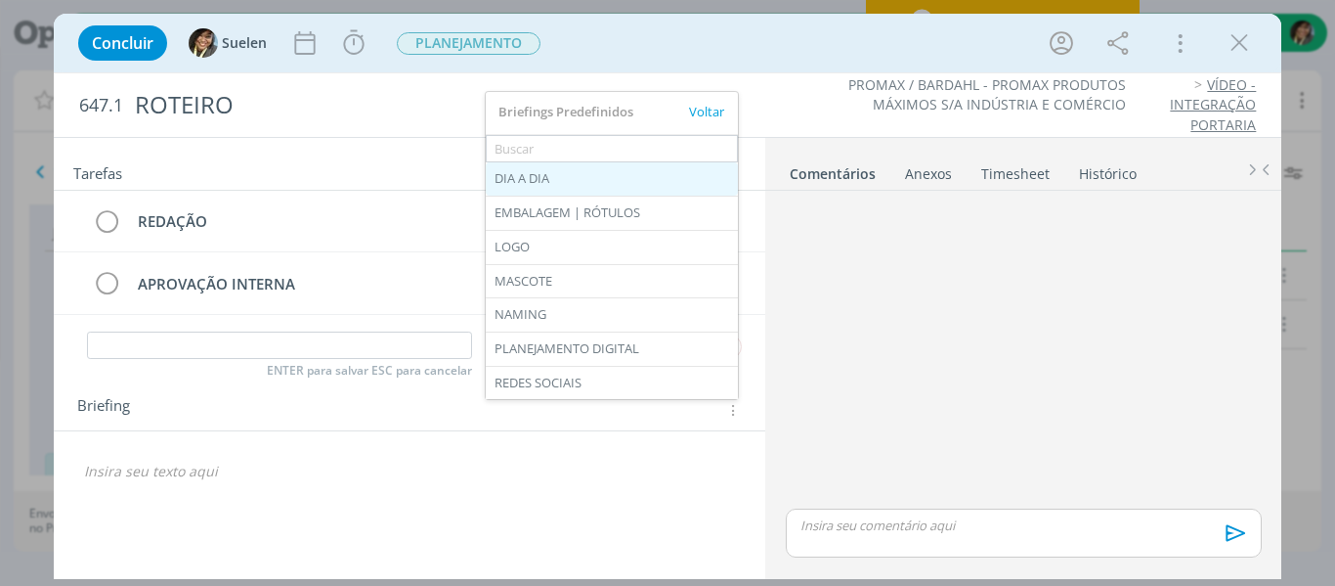
click at [525, 167] on div "DIA A DIA" at bounding box center [612, 178] width 252 height 33
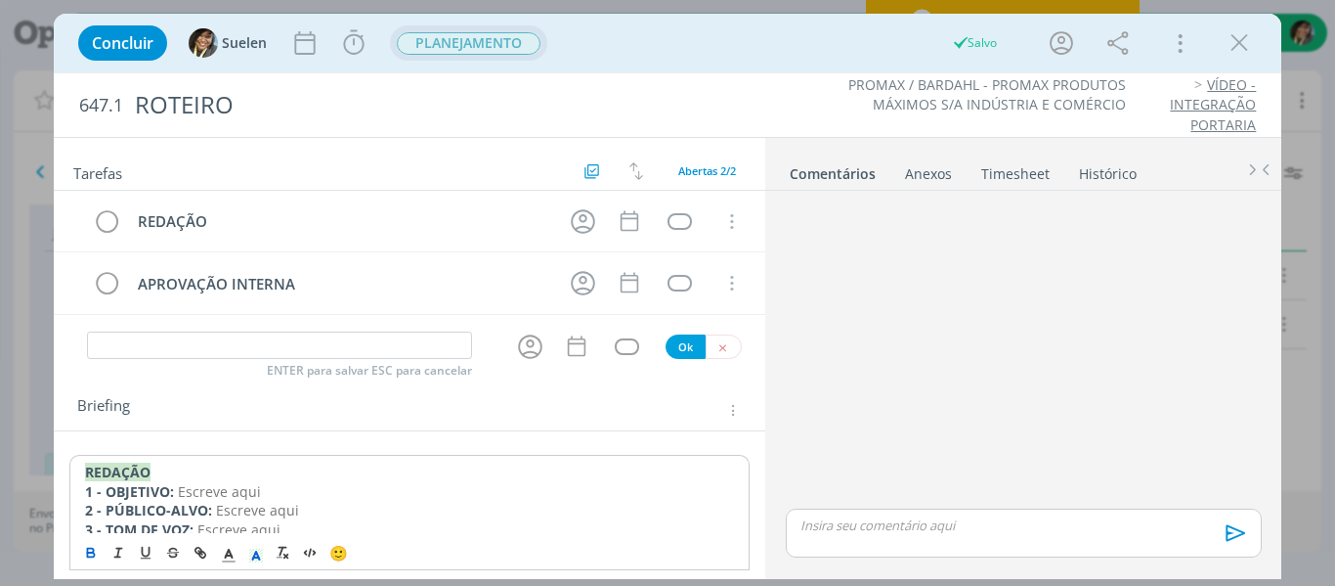
click at [494, 49] on span "PLANEJAMENTO" at bounding box center [469, 43] width 144 height 22
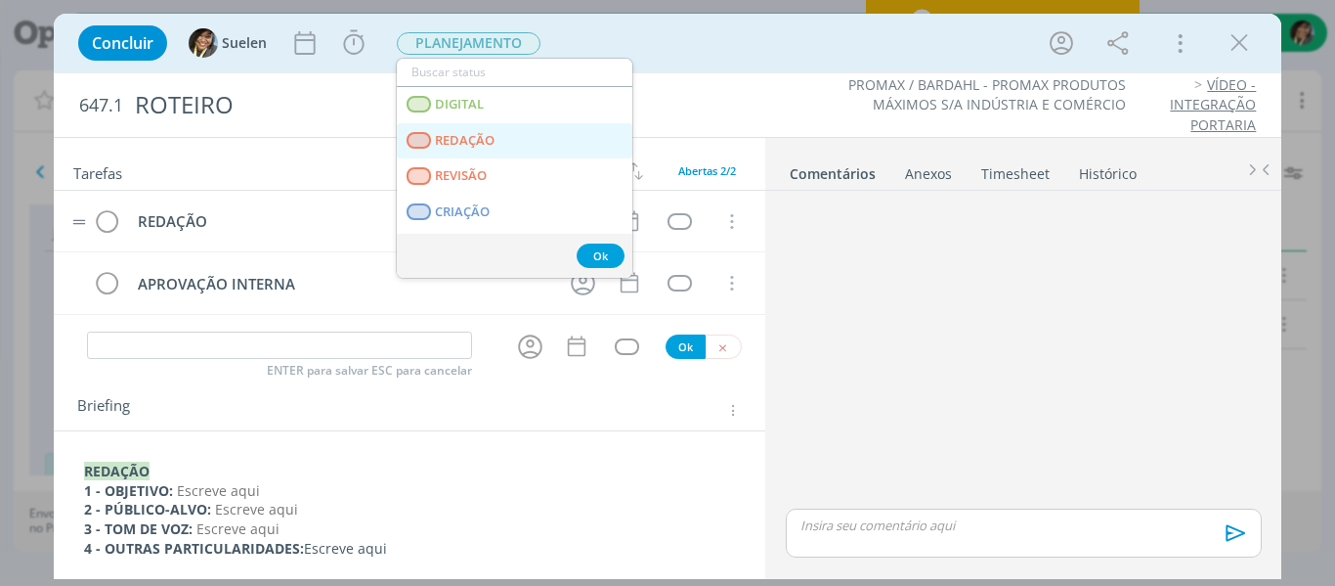
drag, startPoint x: 469, startPoint y: 138, endPoint x: 483, endPoint y: 241, distance: 104.5
click at [468, 138] on span "REDAÇÃO" at bounding box center [465, 141] width 60 height 16
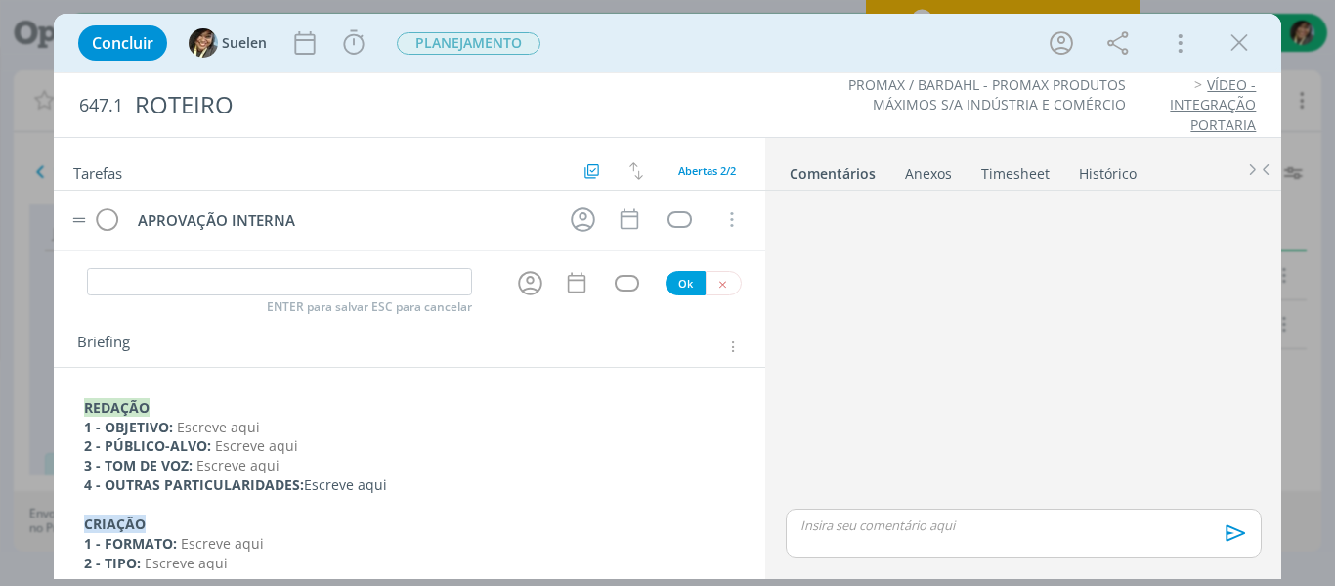
scroll to position [98, 0]
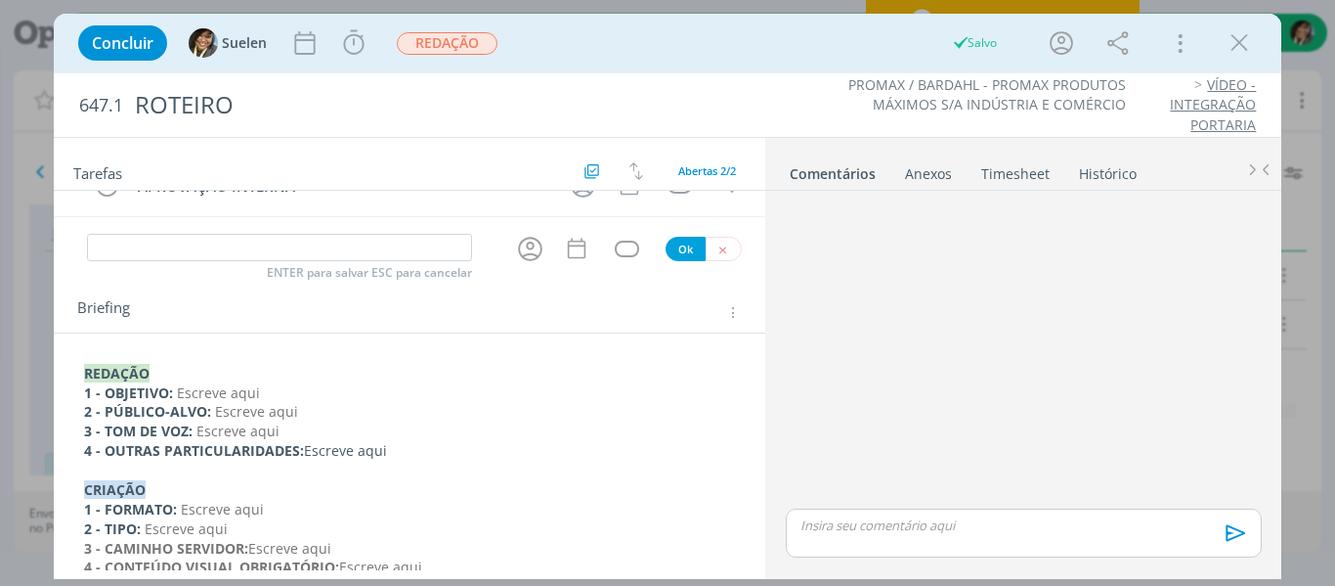
drag, startPoint x: 177, startPoint y: 389, endPoint x: 235, endPoint y: 388, distance: 57.7
click at [178, 389] on span "Escreve aqui" at bounding box center [218, 392] width 83 height 19
click at [305, 388] on p "1 - OBJETIVO: Escreve aqui" at bounding box center [410, 394] width 650 height 20
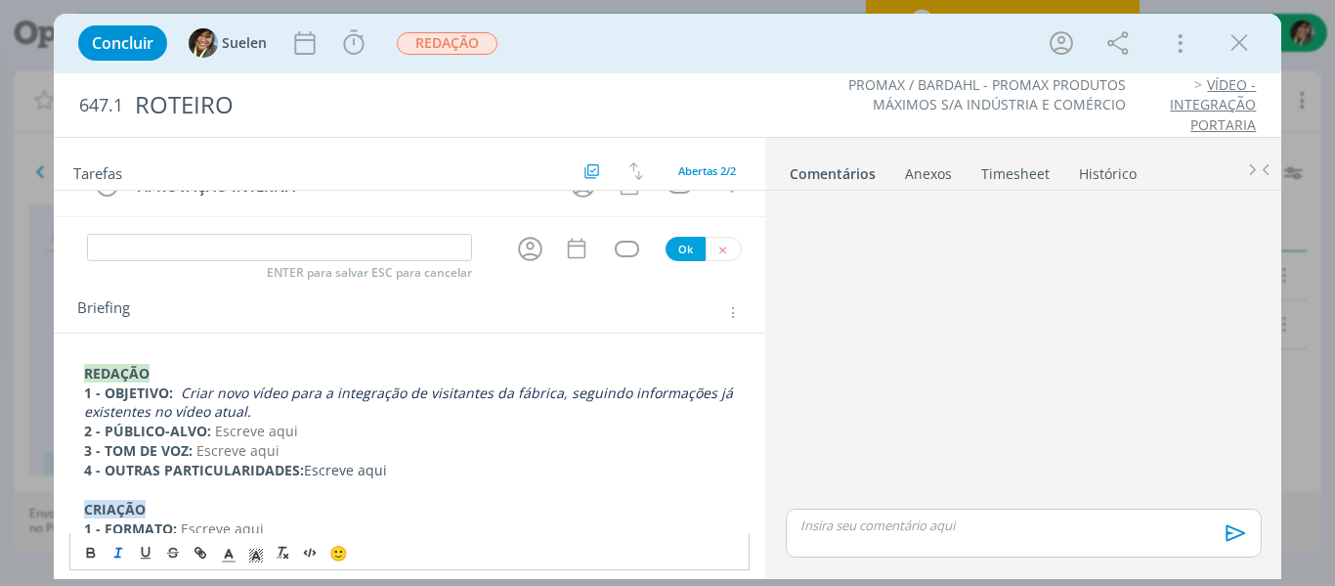
click at [221, 428] on span "Escreve aqui" at bounding box center [256, 430] width 83 height 19
drag, startPoint x: 217, startPoint y: 431, endPoint x: 304, endPoint y: 430, distance: 87.0
click at [226, 431] on span "Escreve aqui" at bounding box center [256, 430] width 83 height 19
click at [320, 425] on p "2 - PÚBLICO-ALVO: Escreve aqui" at bounding box center [410, 431] width 652 height 20
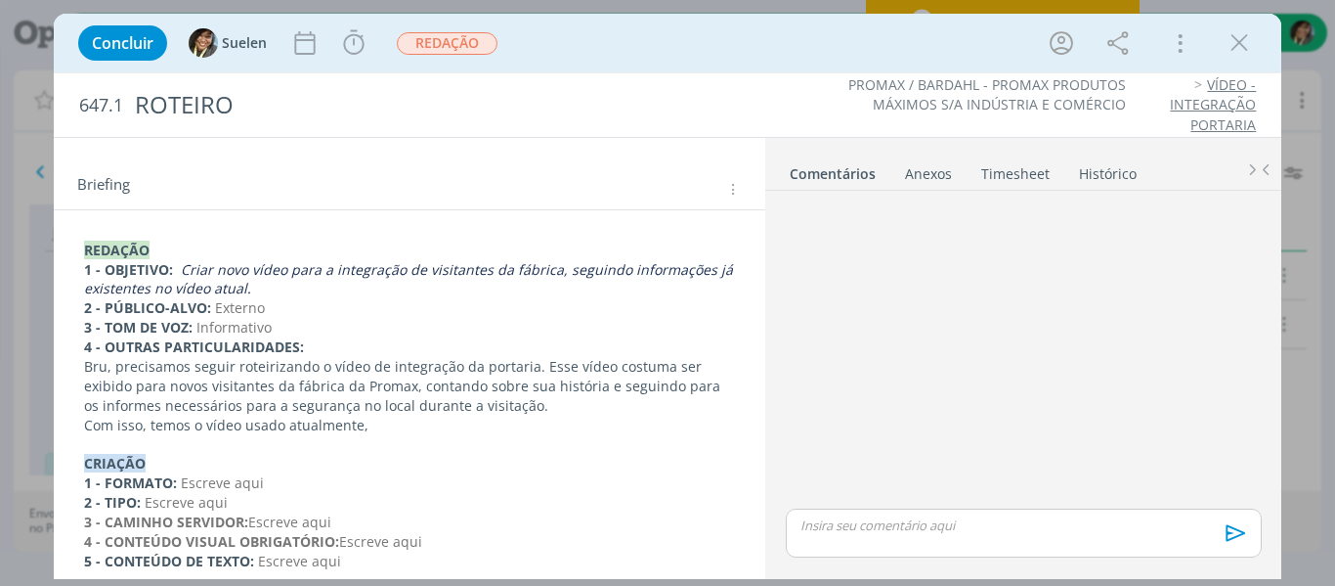
scroll to position [196, 0]
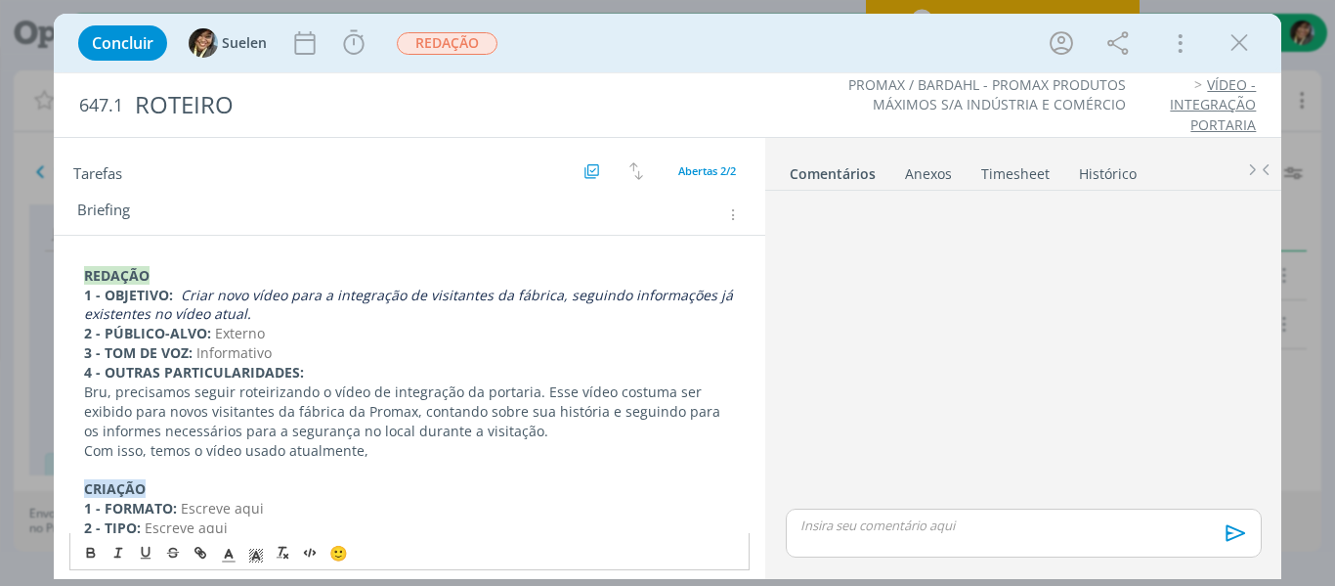
click at [388, 445] on p "Com isso, temos o vídeo usado atualmente," at bounding box center [410, 451] width 652 height 20
click at [380, 462] on p "dialog" at bounding box center [410, 469] width 652 height 20
click at [388, 446] on p "Com isso, temos o vídeo usado atualmente," at bounding box center [410, 451] width 652 height 20
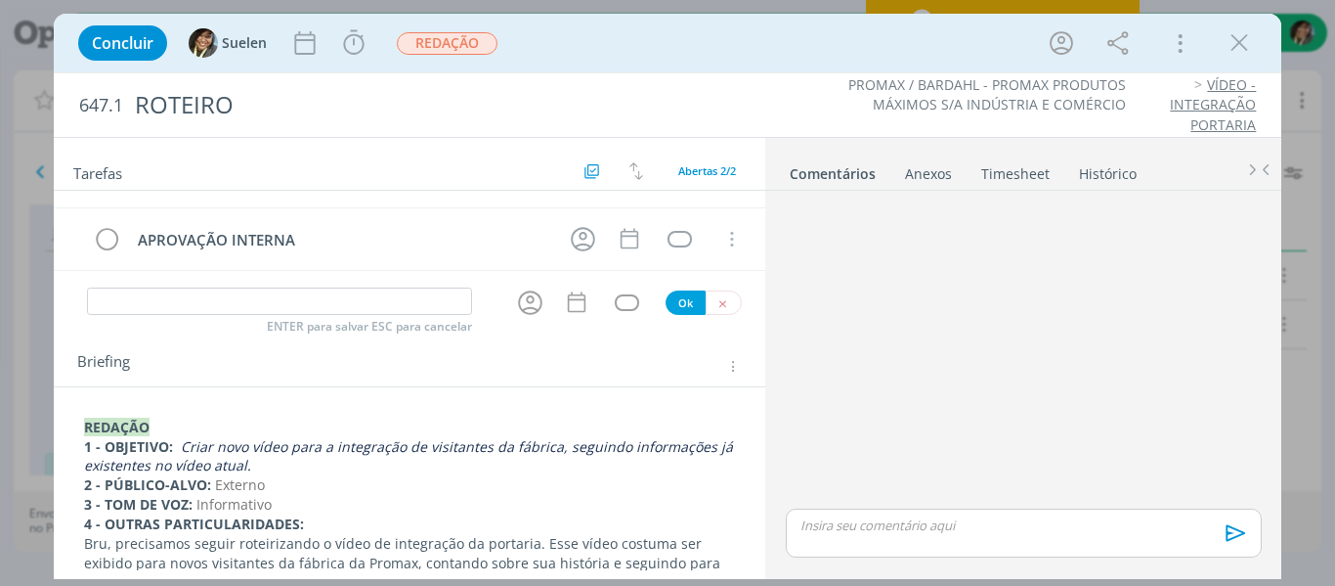
scroll to position [6, 0]
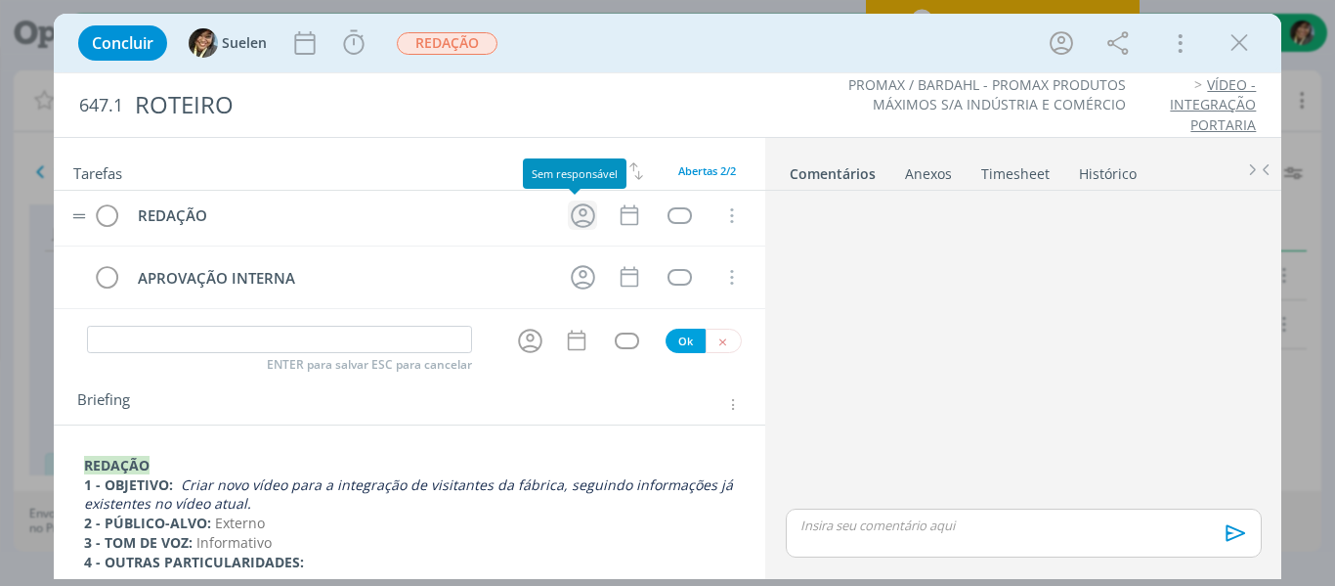
click at [582, 214] on icon "dialog" at bounding box center [583, 215] width 30 height 30
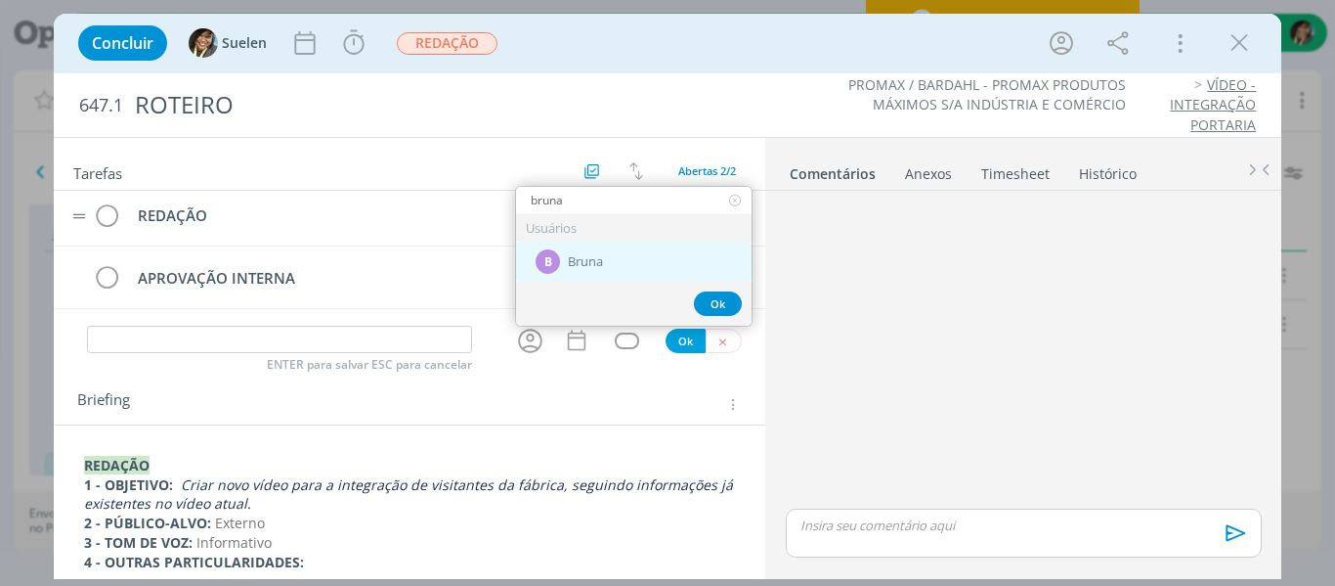
type input "bruna"
click at [610, 255] on div "B Bruna" at bounding box center [634, 261] width 236 height 40
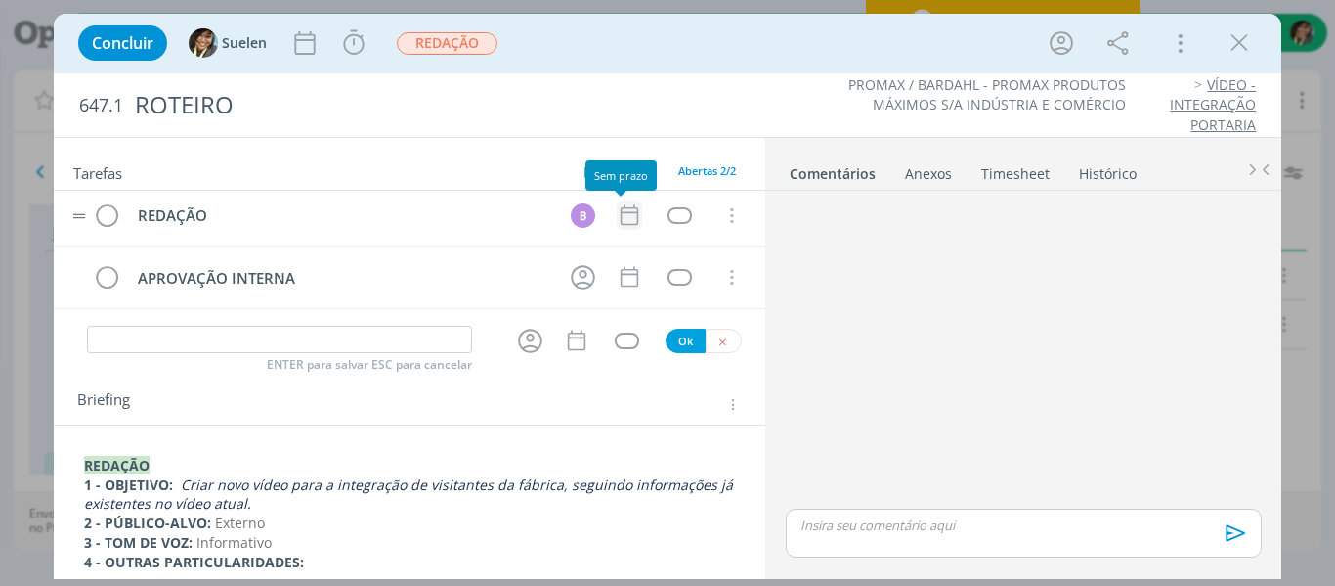
click at [629, 218] on icon "dialog" at bounding box center [630, 215] width 18 height 21
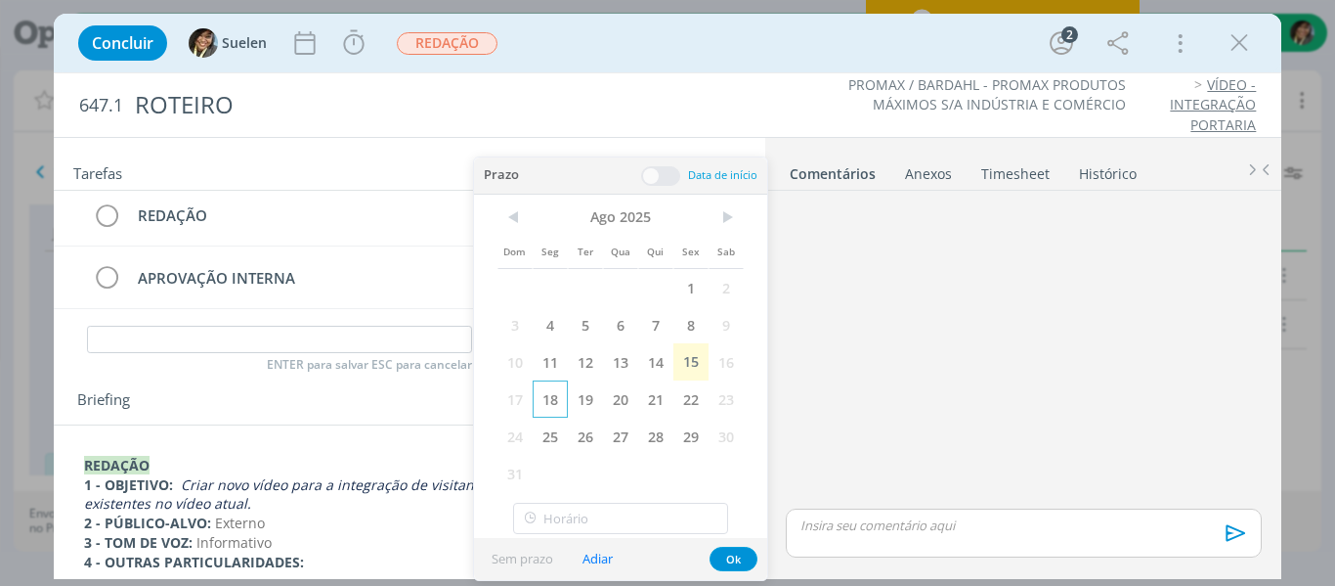
click at [556, 403] on span "18" at bounding box center [550, 398] width 35 height 37
click at [665, 181] on span at bounding box center [660, 176] width 39 height 20
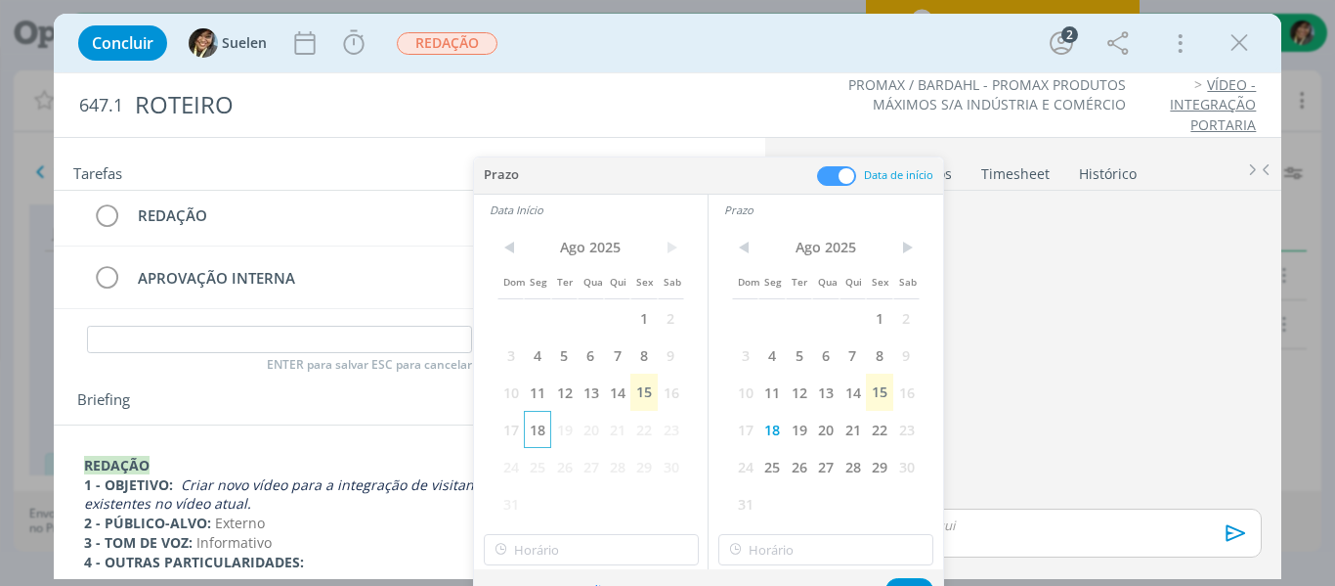
click at [546, 426] on span "18" at bounding box center [537, 429] width 26 height 37
click at [797, 437] on span "19" at bounding box center [799, 429] width 26 height 37
click at [914, 580] on button "Ok" at bounding box center [910, 590] width 48 height 24
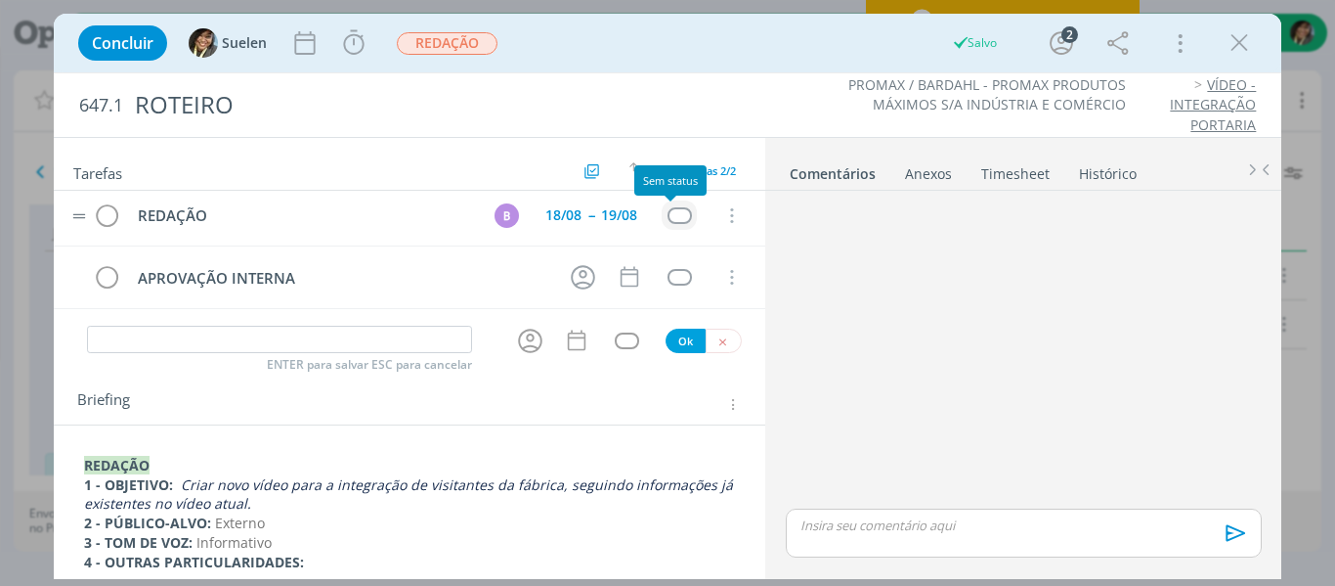
click at [668, 212] on div "dialog" at bounding box center [680, 215] width 24 height 17
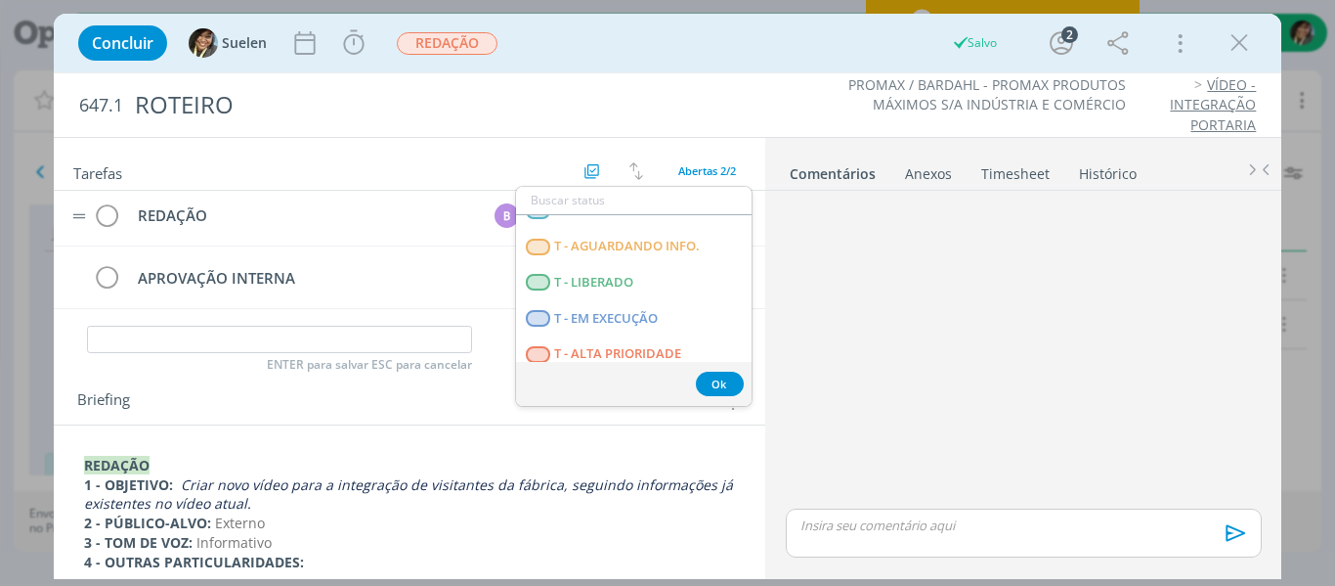
scroll to position [499, 0]
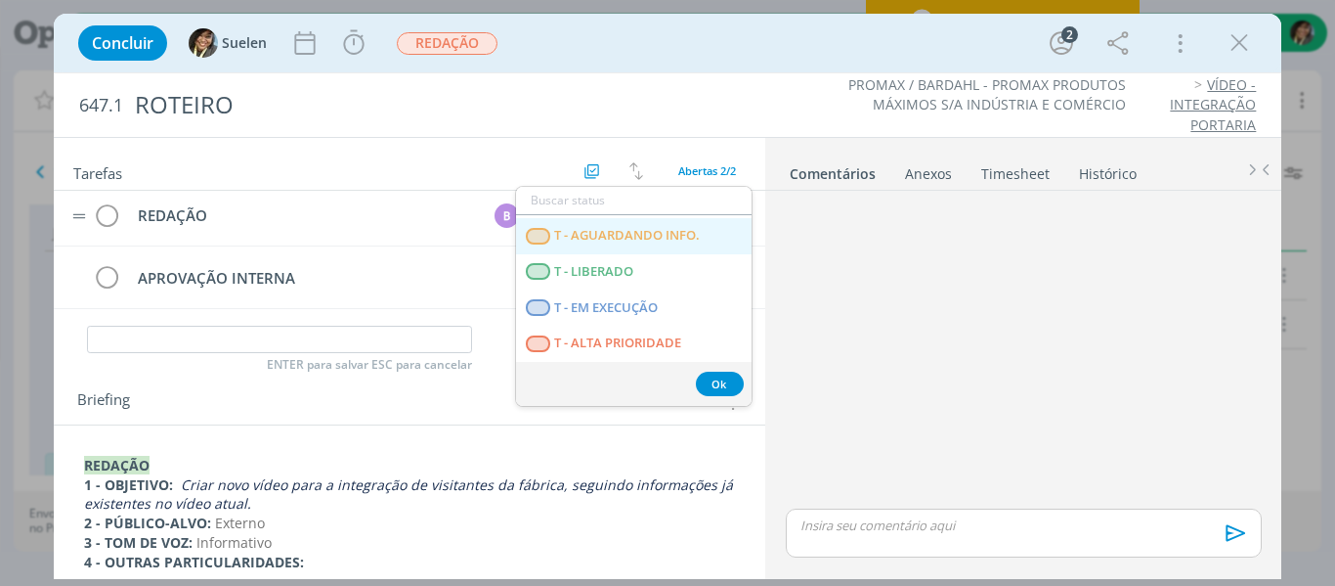
click at [578, 247] on INFO\ "T - AGUARDANDO INFO." at bounding box center [634, 236] width 236 height 36
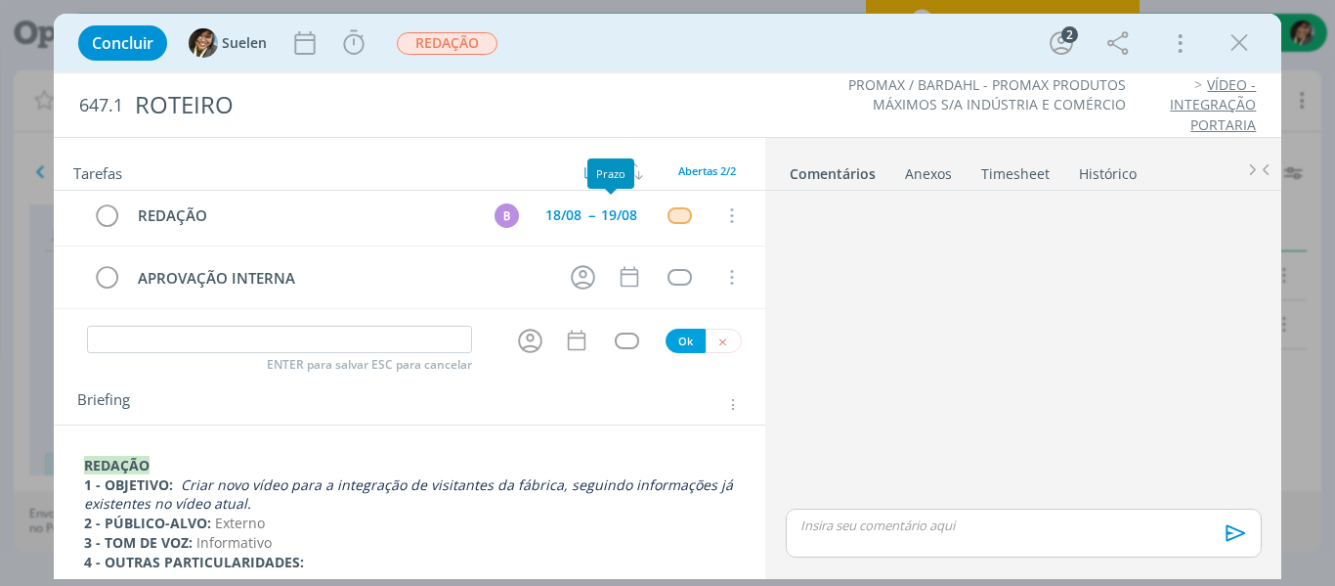
drag, startPoint x: 669, startPoint y: 224, endPoint x: 671, endPoint y: 214, distance: 10.0
click at [669, 222] on td "dialog" at bounding box center [679, 214] width 35 height 29
click at [671, 213] on div "dialog" at bounding box center [680, 215] width 24 height 17
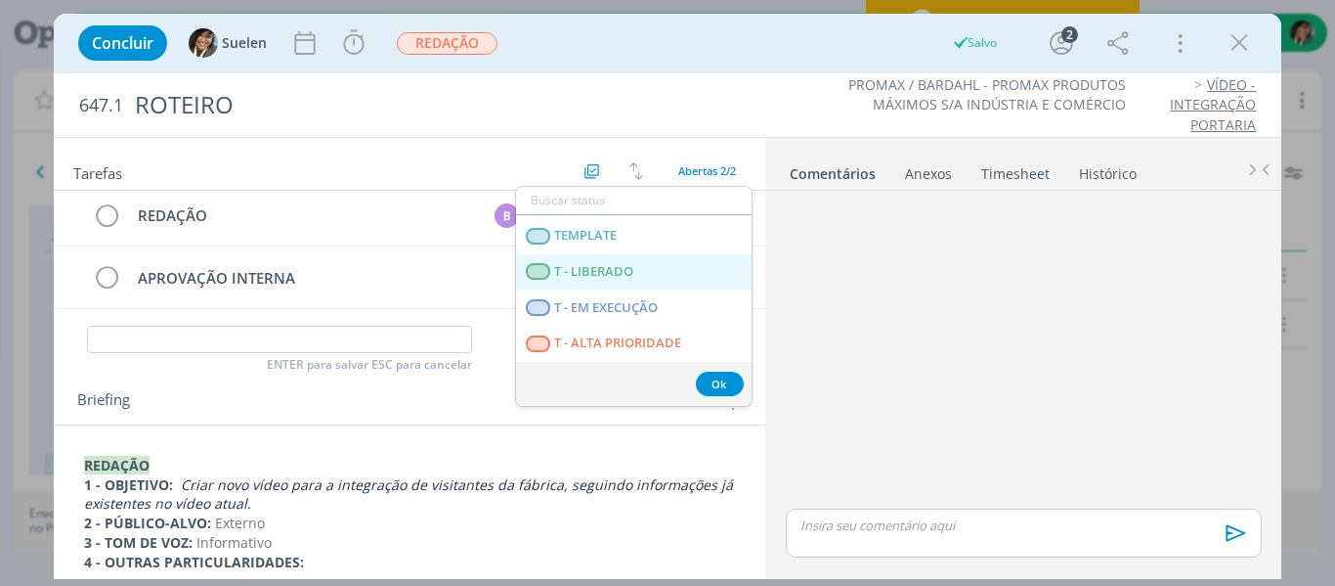
click at [587, 272] on span "T - LIBERADO" at bounding box center [593, 272] width 79 height 16
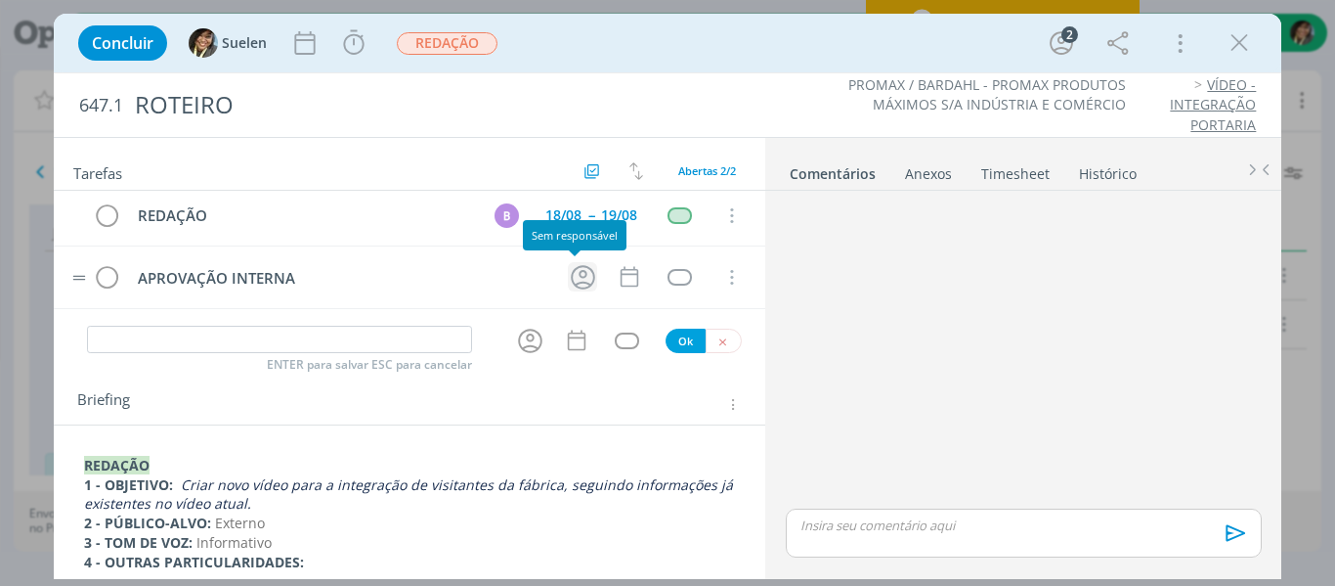
click at [578, 267] on icon "dialog" at bounding box center [583, 277] width 24 height 24
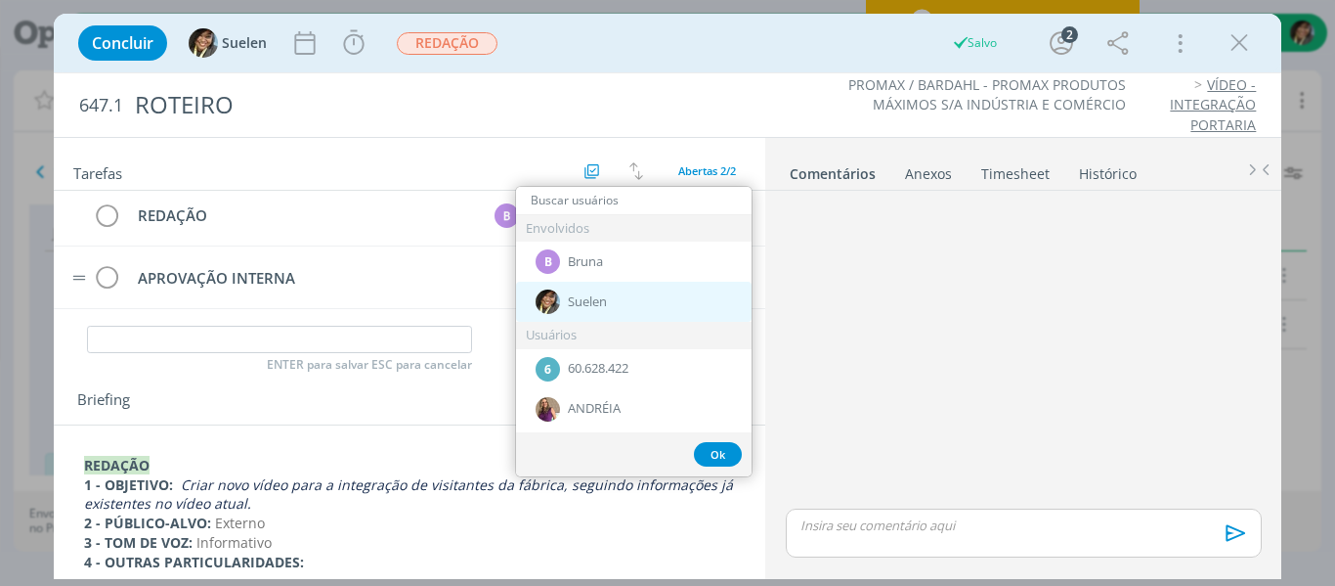
click at [559, 292] on picture "dialog" at bounding box center [548, 300] width 24 height 18
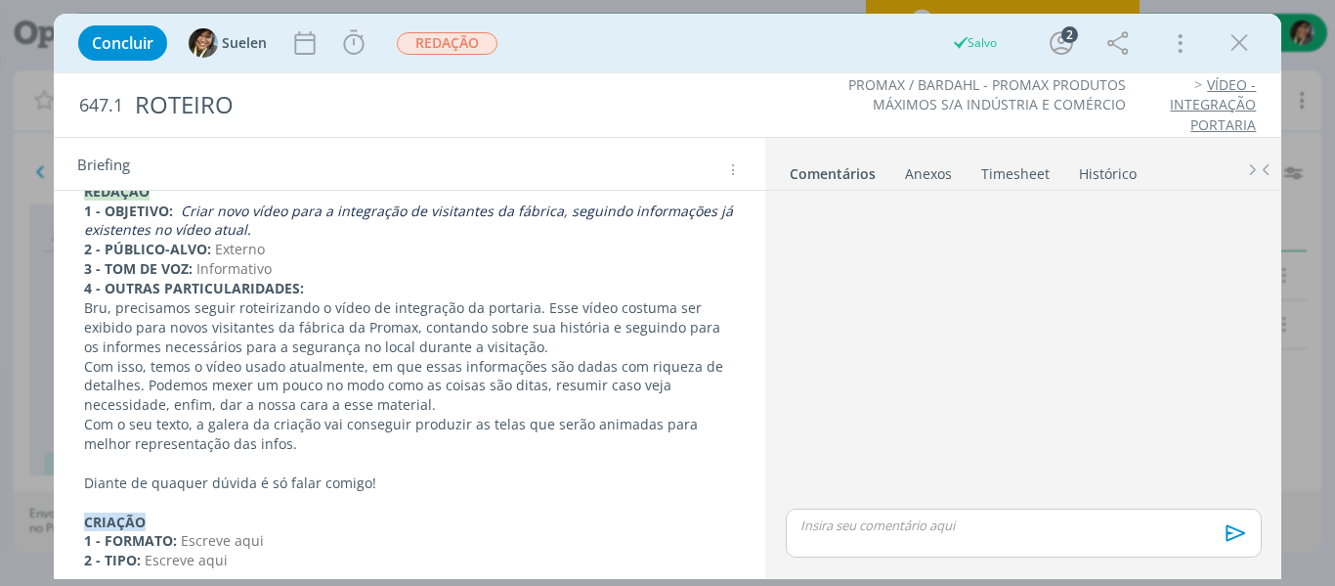
scroll to position [397, 0]
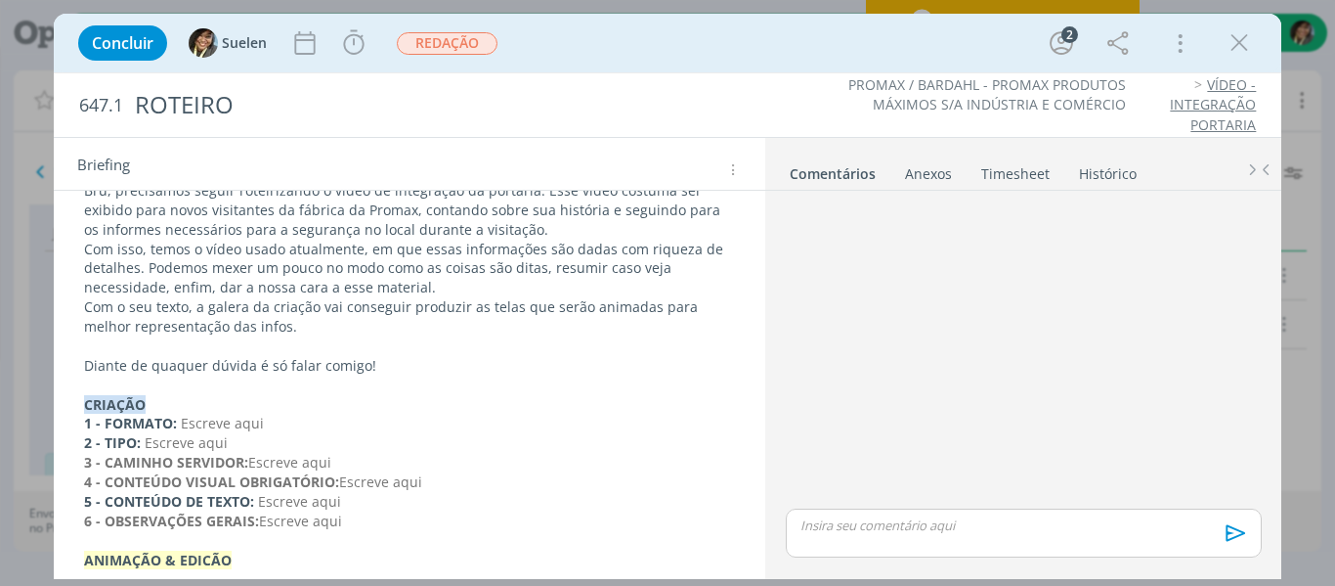
drag, startPoint x: 395, startPoint y: 363, endPoint x: 409, endPoint y: 355, distance: 15.8
click at [400, 361] on p "Diante de quaquer dúvida é só falar comigo!" at bounding box center [410, 366] width 652 height 20
click at [409, 355] on p "dialog" at bounding box center [410, 347] width 650 height 20
click at [344, 327] on p "Com o seu texto, a galera da criação vai conseguir produzir as telas que serão …" at bounding box center [410, 317] width 650 height 39
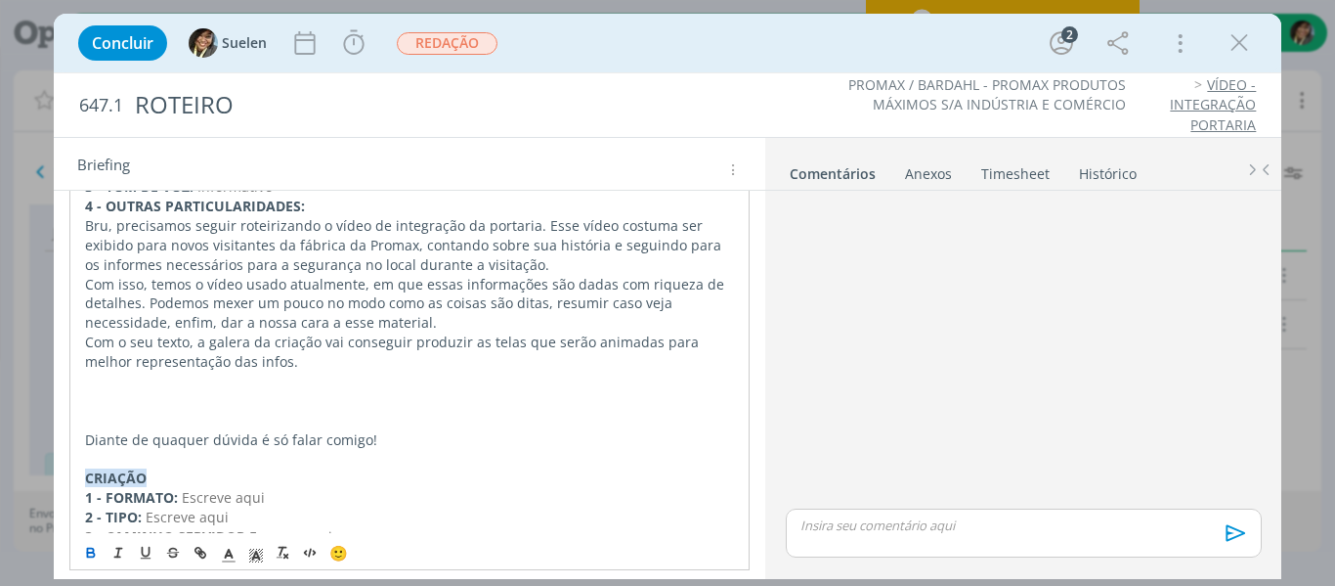
scroll to position [343, 0]
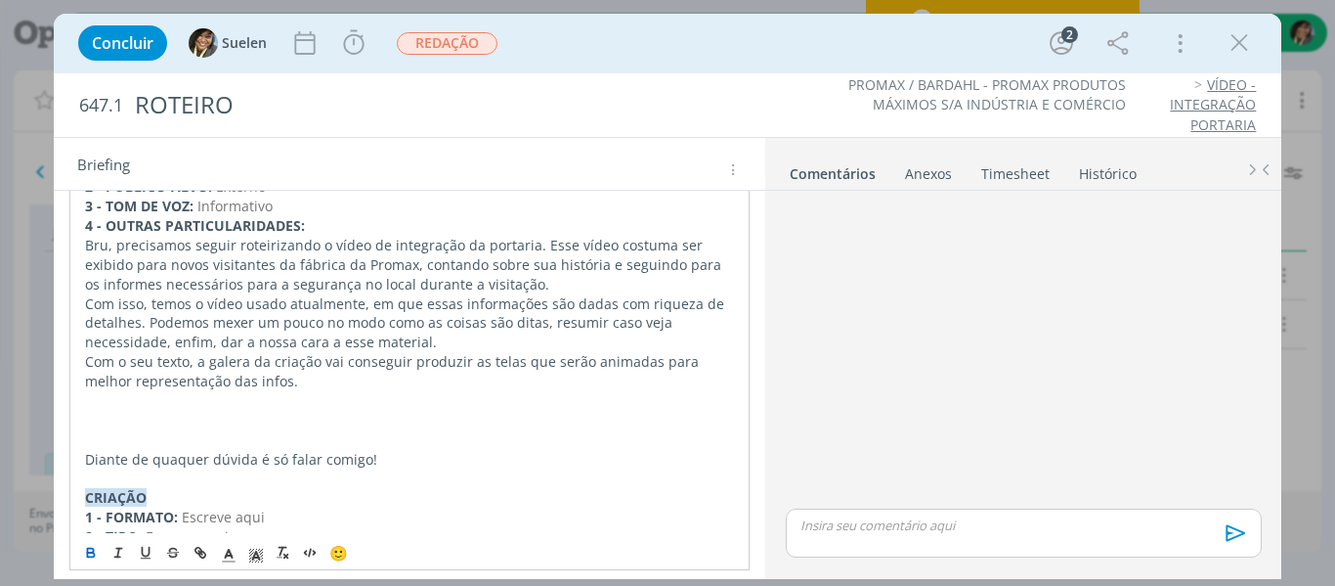
click at [540, 294] on p "Com isso, temos o vídeo usado atualmente, em que essas informações são dadas co…" at bounding box center [410, 323] width 650 height 59
click at [537, 289] on p "Bru, precisamos seguir roteirizando o vídeo de integração da portaria. Esse víd…" at bounding box center [410, 265] width 650 height 59
click at [394, 340] on p "Com isso, temos o vídeo usado atualmente, em que essas informações são dadas co…" at bounding box center [410, 323] width 650 height 59
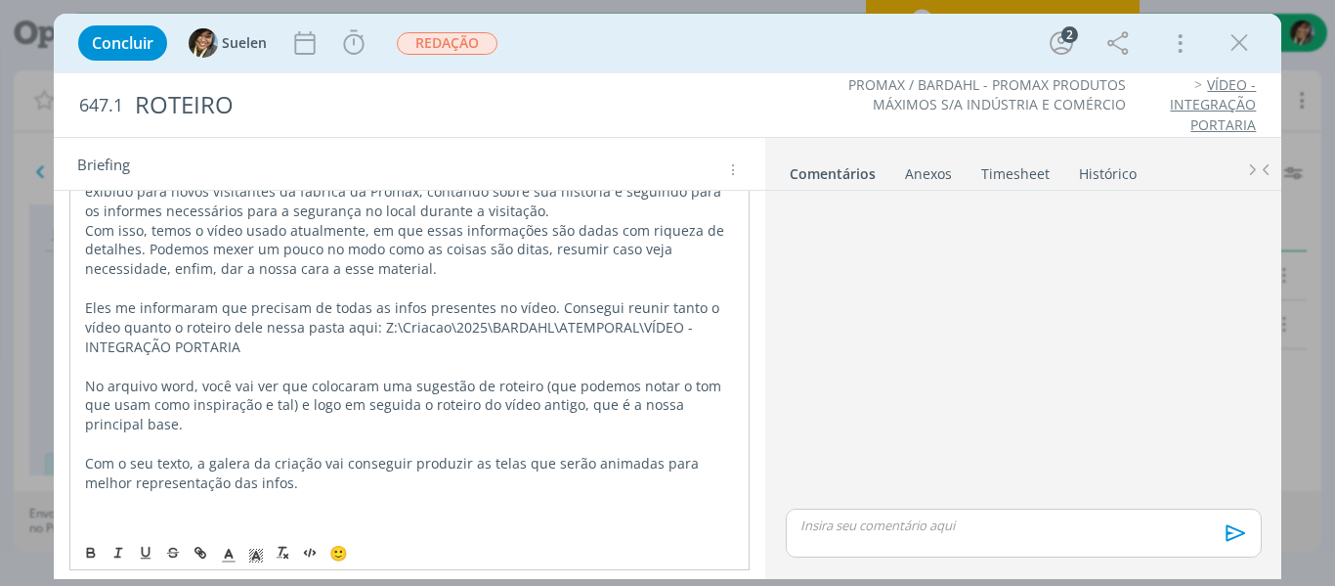
scroll to position [539, 0]
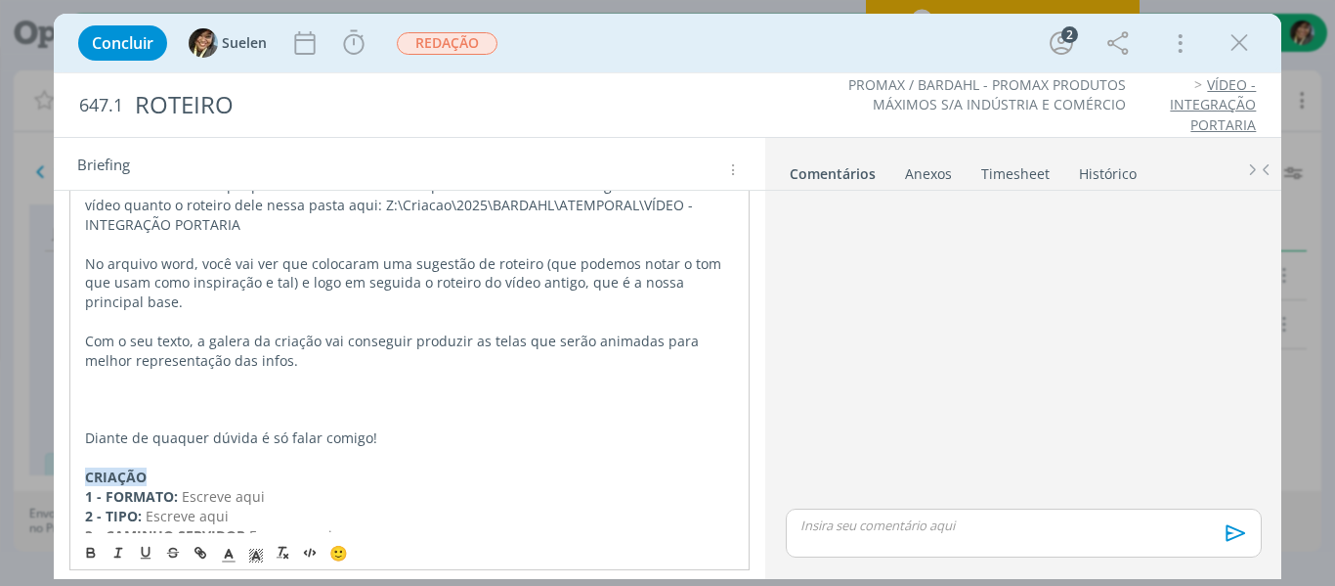
click at [177, 410] on p "dialog" at bounding box center [410, 420] width 650 height 20
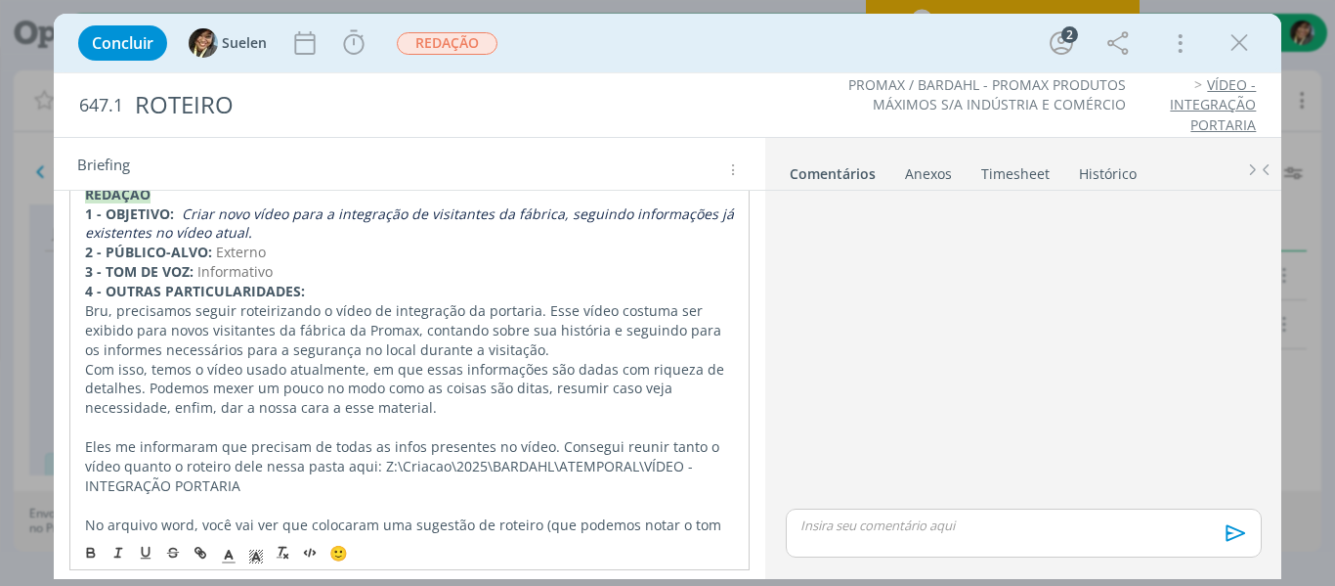
scroll to position [0, 0]
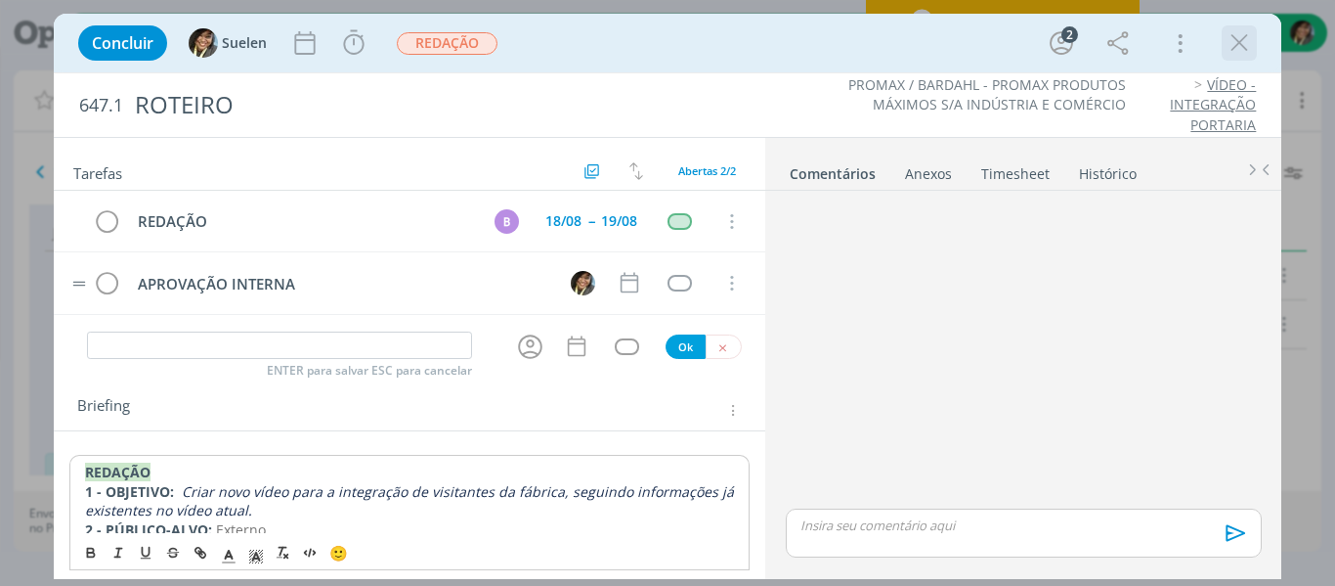
click at [1240, 46] on icon "dialog" at bounding box center [1239, 42] width 29 height 29
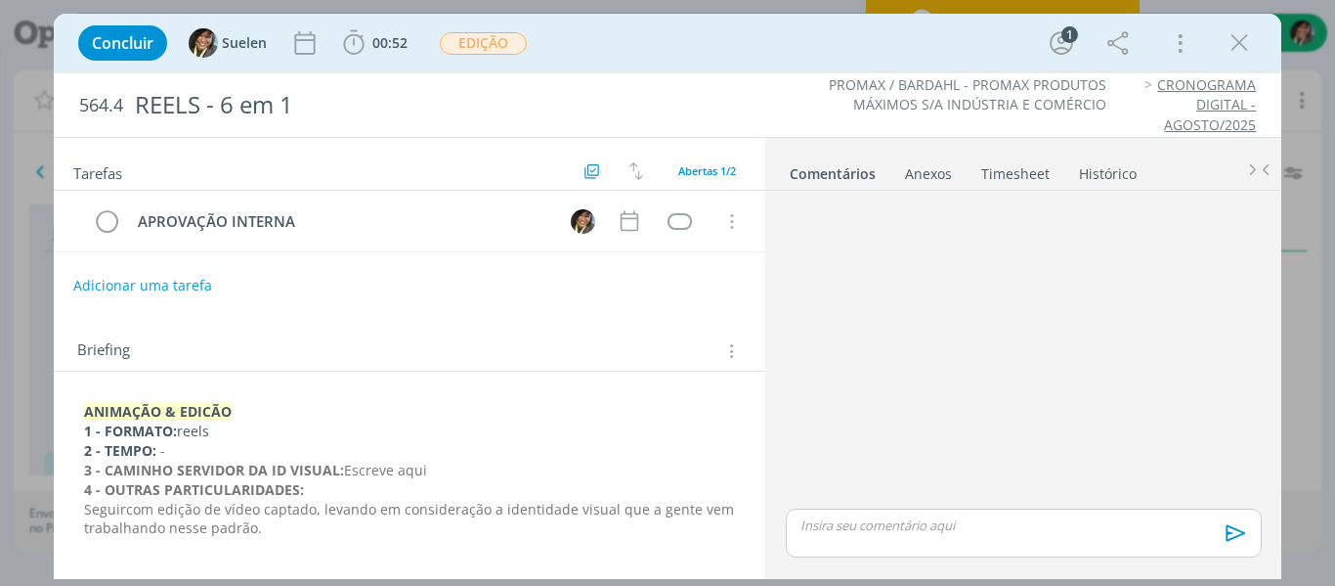
scroll to position [62, 0]
